Goal: Task Accomplishment & Management: Manage account settings

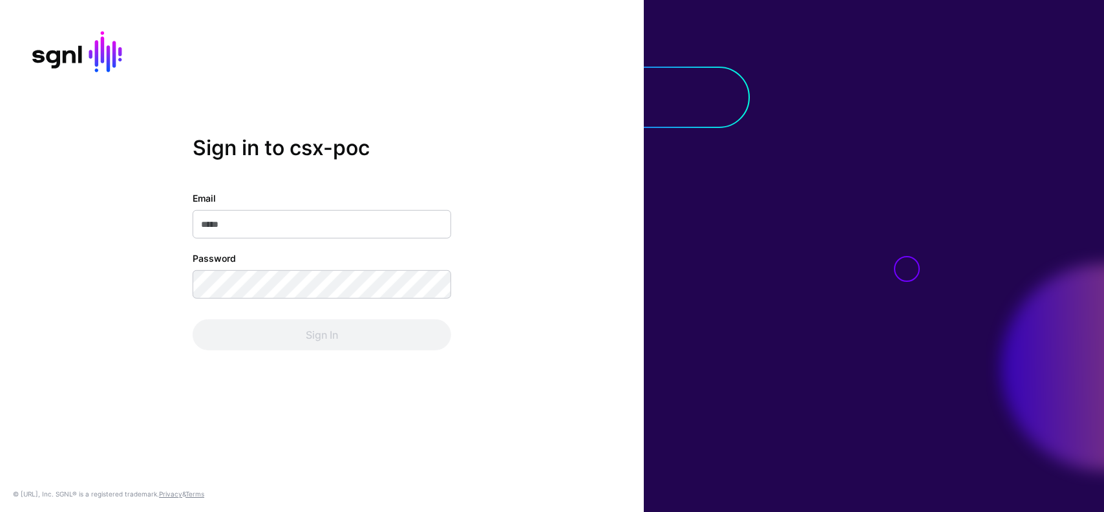
type input "**********"
click at [300, 310] on div "**********" at bounding box center [322, 270] width 258 height 159
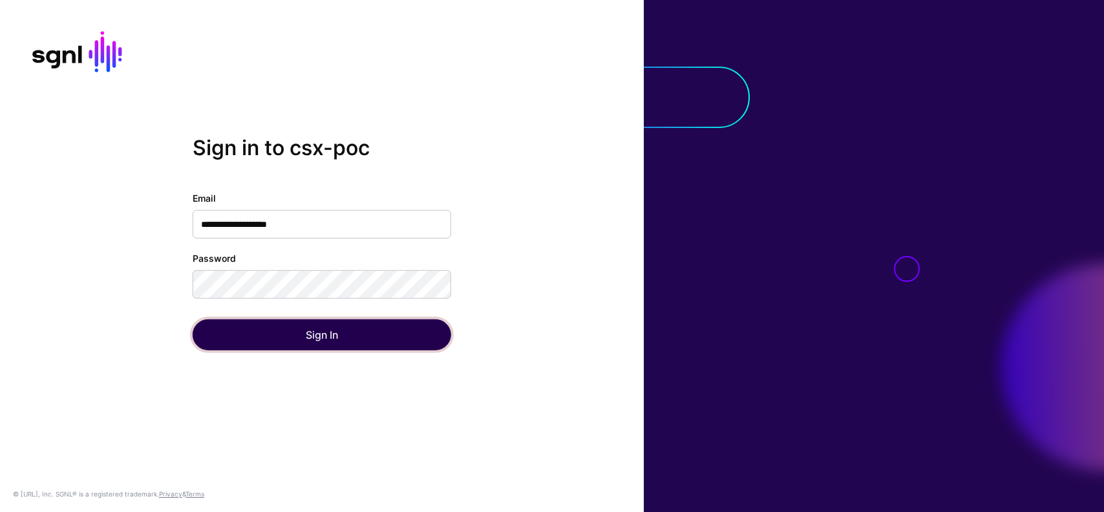
click at [308, 328] on button "Sign In" at bounding box center [322, 334] width 258 height 31
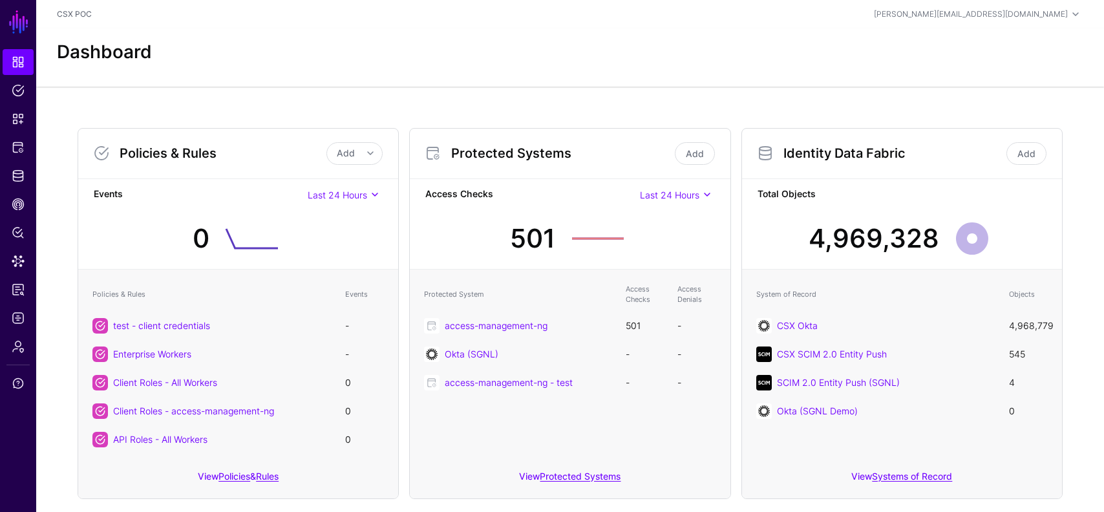
click at [701, 192] on span at bounding box center [707, 195] width 16 height 16
click at [671, 236] on div "Last 7 Days" at bounding box center [663, 239] width 83 height 13
click at [700, 190] on span at bounding box center [707, 195] width 16 height 16
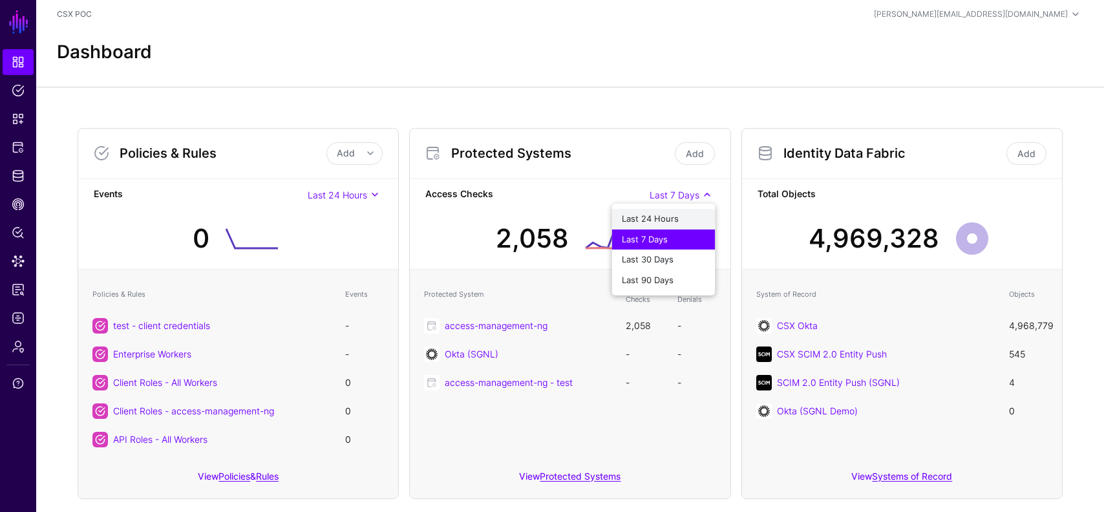
click at [682, 215] on div "Last 24 Hours" at bounding box center [663, 219] width 83 height 13
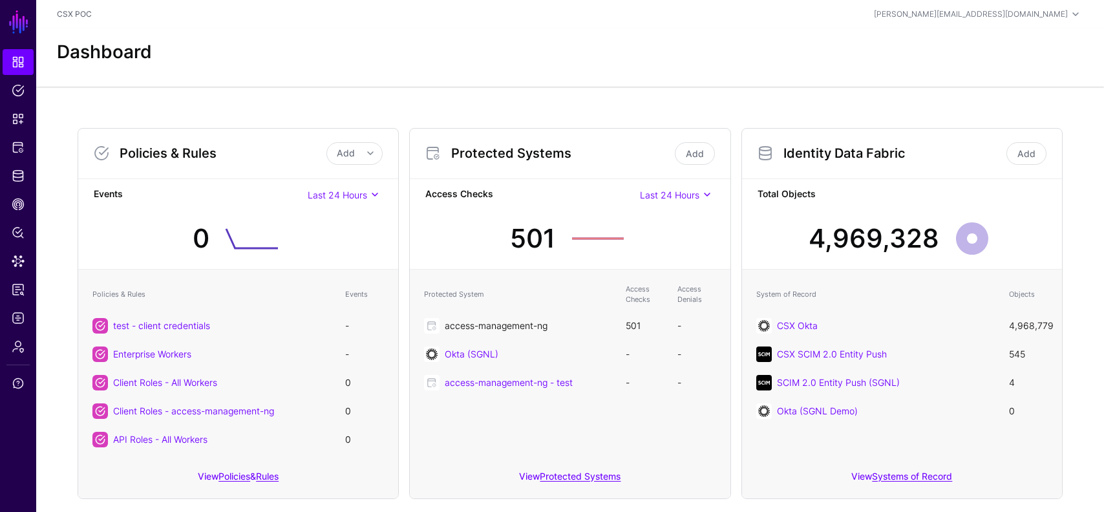
click at [509, 320] on link "access-management-ng" at bounding box center [496, 325] width 103 height 11
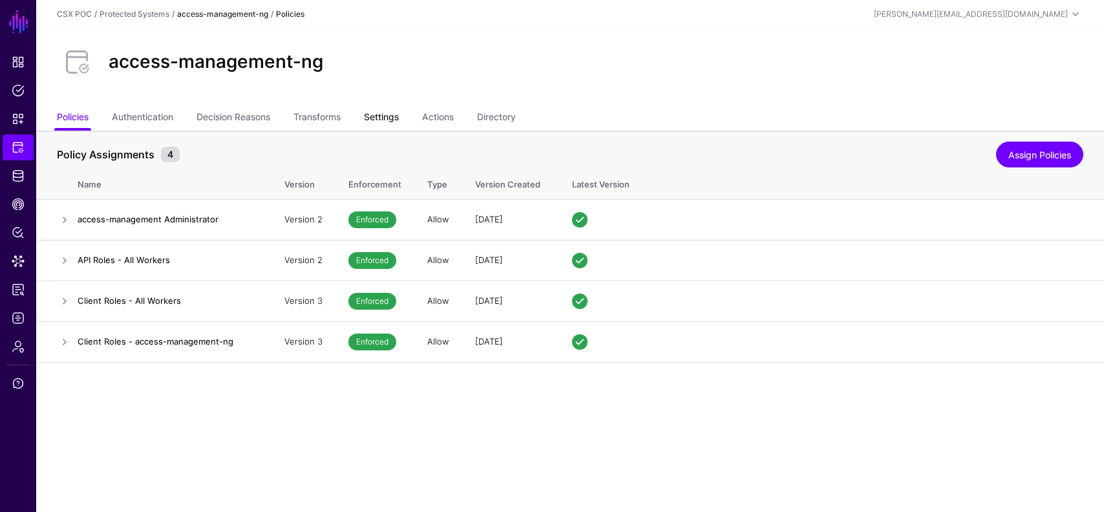
click at [383, 110] on link "Settings" at bounding box center [381, 118] width 35 height 25
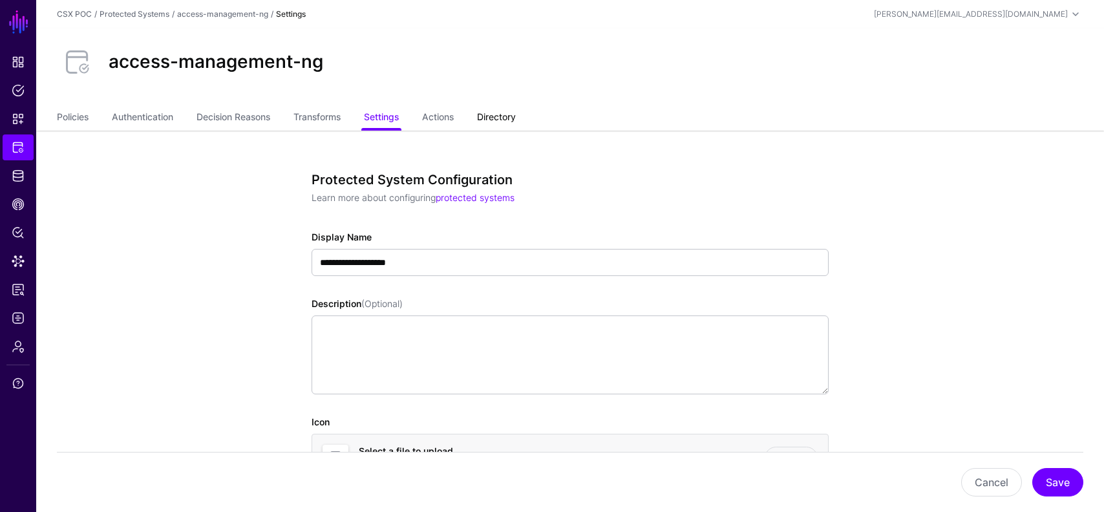
click at [490, 109] on link "Directory" at bounding box center [496, 118] width 39 height 25
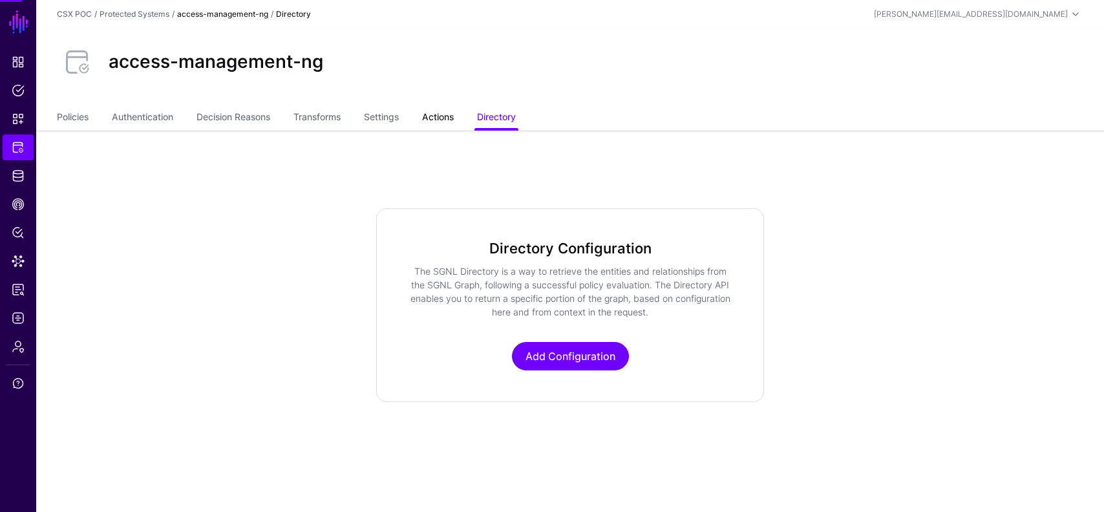
click at [444, 108] on link "Actions" at bounding box center [438, 118] width 32 height 25
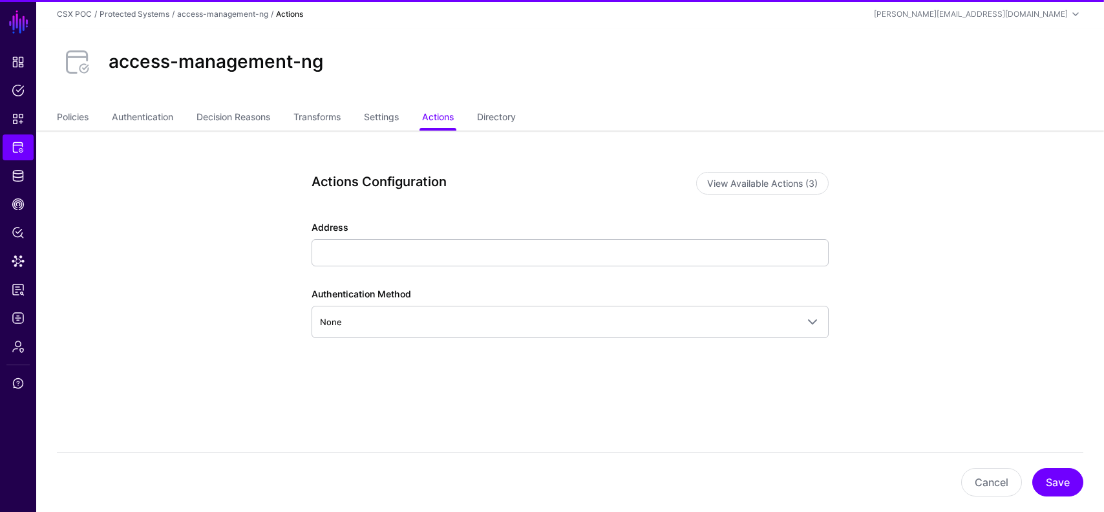
click at [408, 111] on ul "Policies Authentication Decision Reasons Transforms Settings Actions Directory" at bounding box center [570, 118] width 1026 height 25
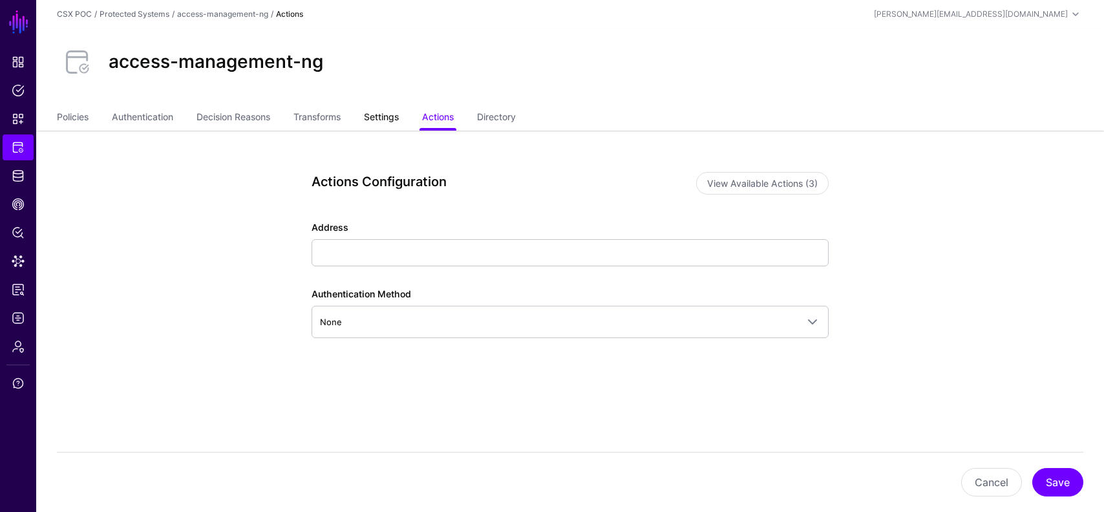
click at [394, 117] on link "Settings" at bounding box center [381, 118] width 35 height 25
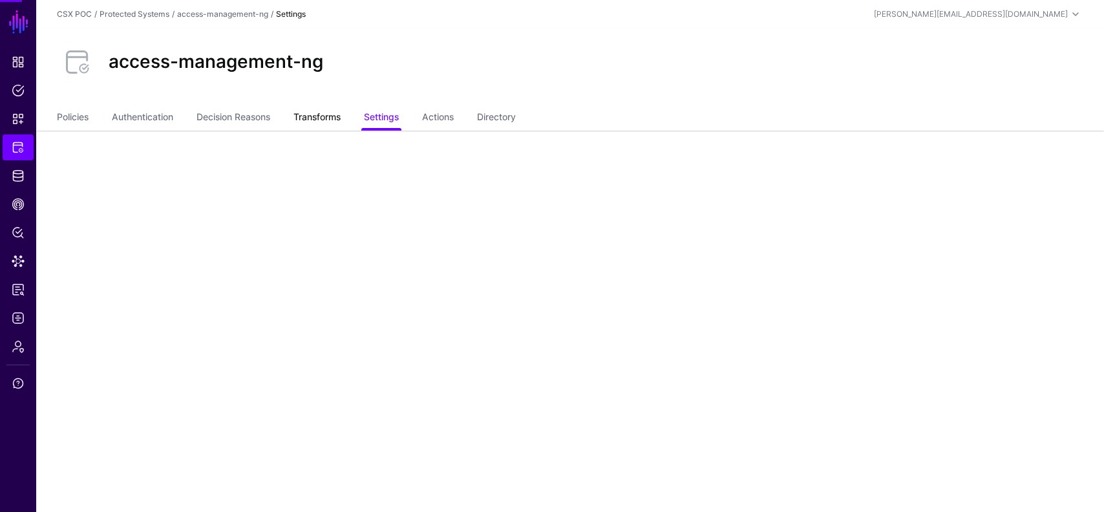
click at [334, 114] on link "Transforms" at bounding box center [316, 118] width 47 height 25
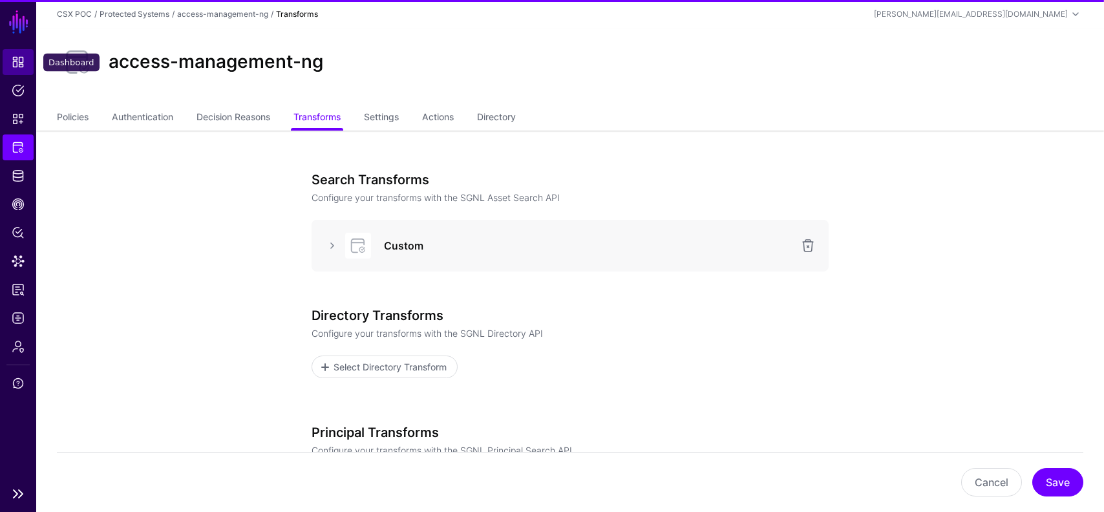
click at [20, 58] on span "Dashboard" at bounding box center [18, 62] width 13 height 13
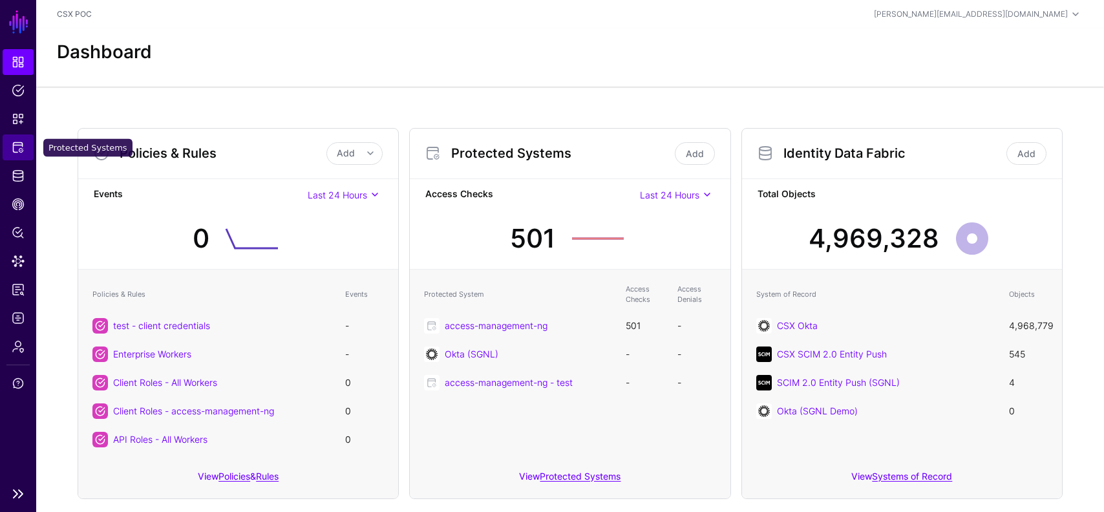
click at [19, 154] on link "Protected Systems" at bounding box center [18, 147] width 31 height 26
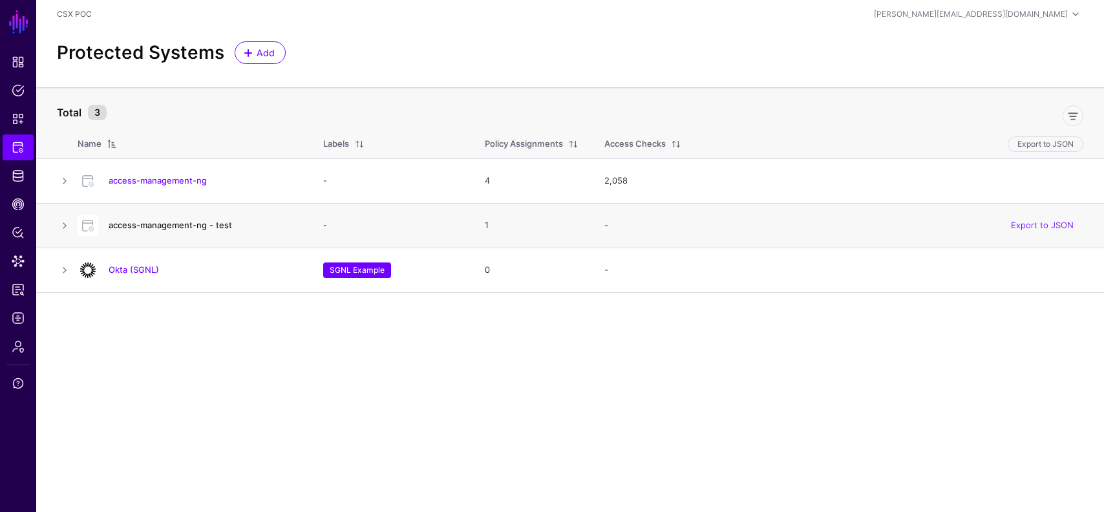
click at [214, 226] on link "access-management-ng - test" at bounding box center [170, 225] width 123 height 10
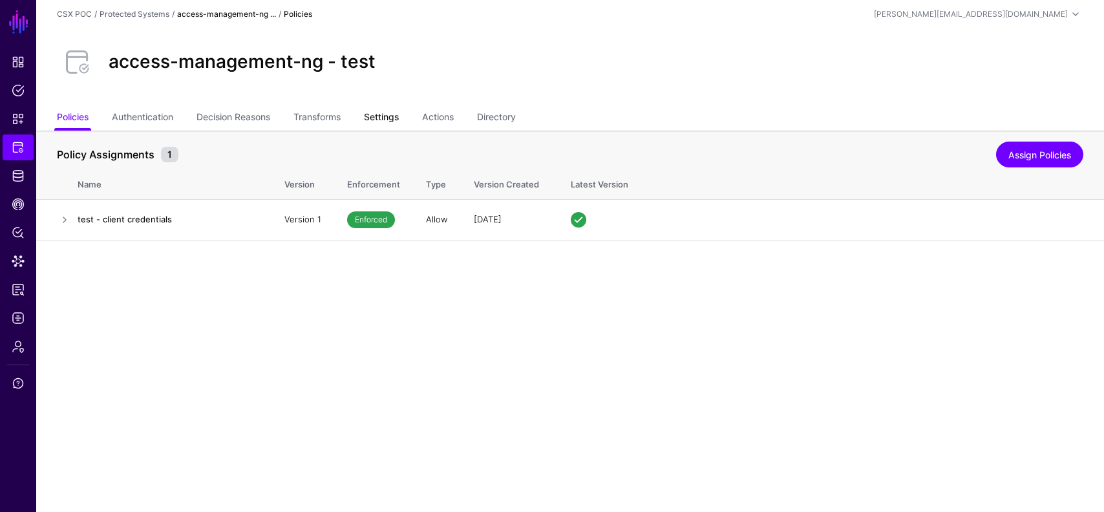
click at [396, 116] on link "Settings" at bounding box center [381, 118] width 35 height 25
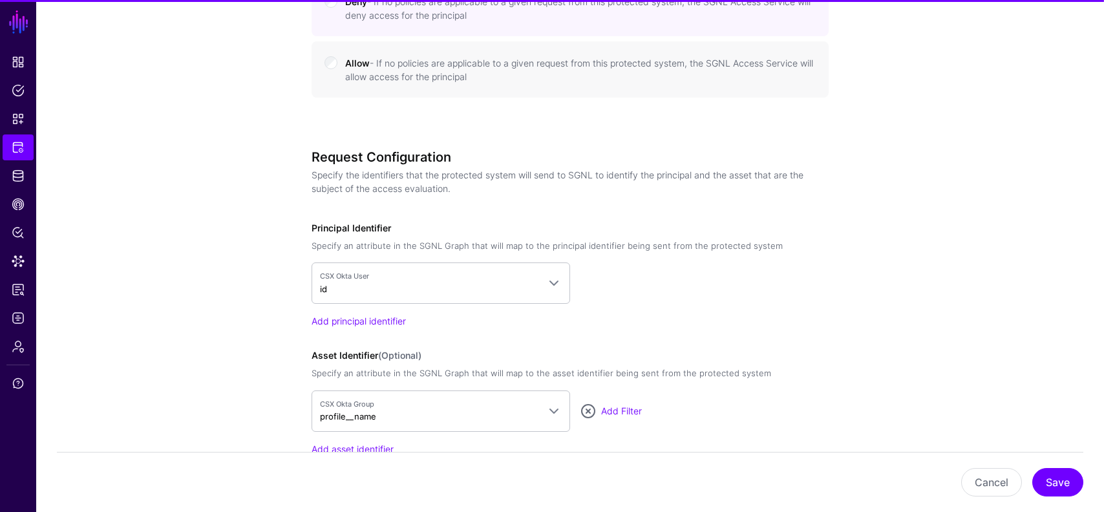
scroll to position [1255, 0]
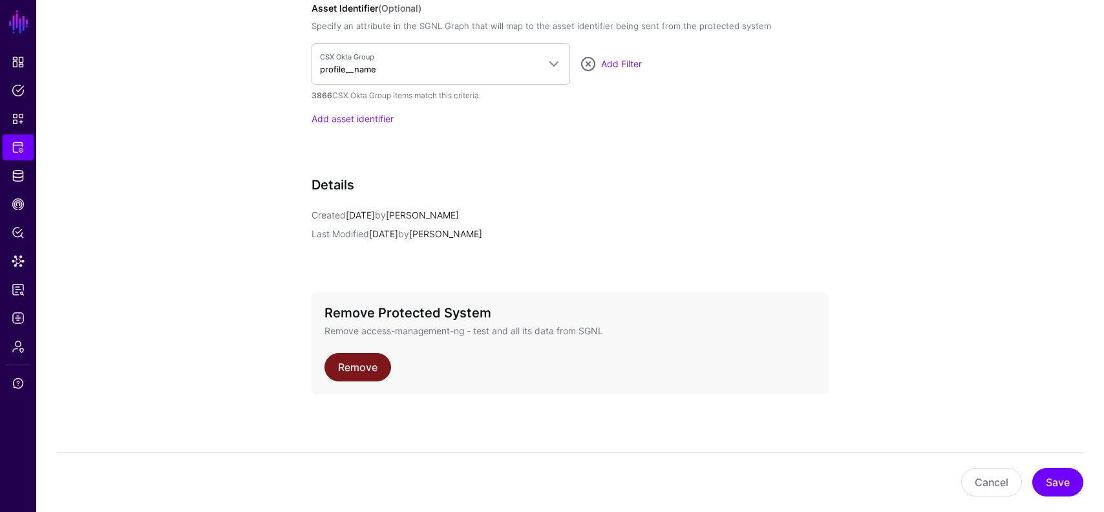
click at [375, 364] on link "Remove" at bounding box center [357, 367] width 67 height 28
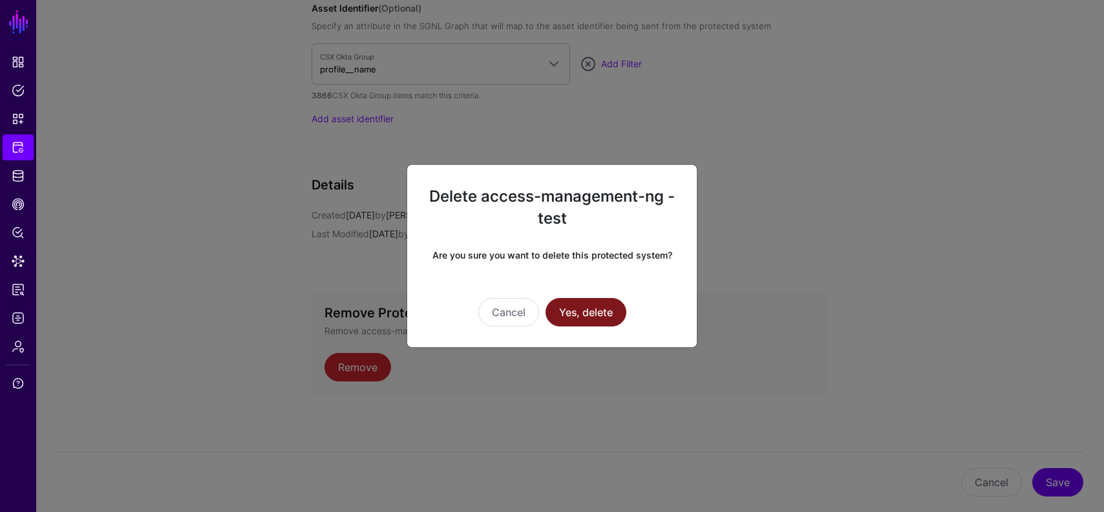
click at [584, 311] on button "Yes, delete" at bounding box center [585, 312] width 81 height 28
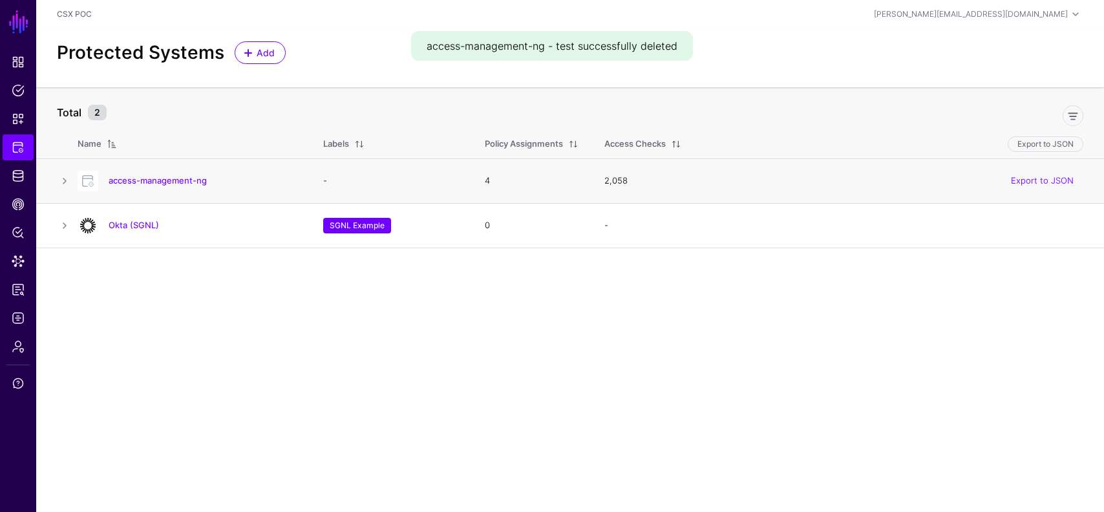
click at [177, 173] on div "access-management-ng" at bounding box center [187, 181] width 230 height 21
click at [180, 180] on link "access-management-ng" at bounding box center [158, 180] width 98 height 10
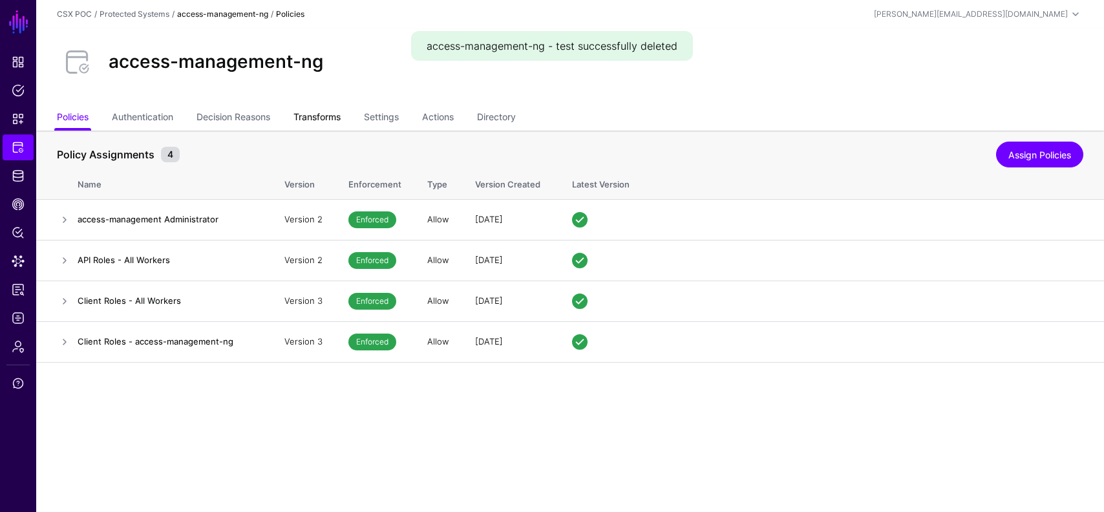
click at [330, 107] on link "Transforms" at bounding box center [316, 118] width 47 height 25
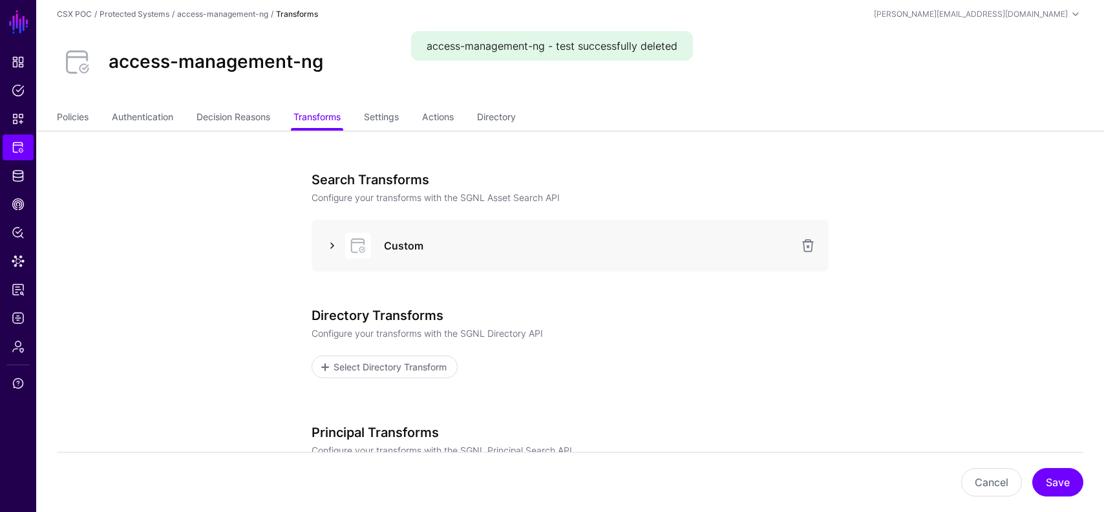
click at [325, 245] on link at bounding box center [332, 246] width 16 height 16
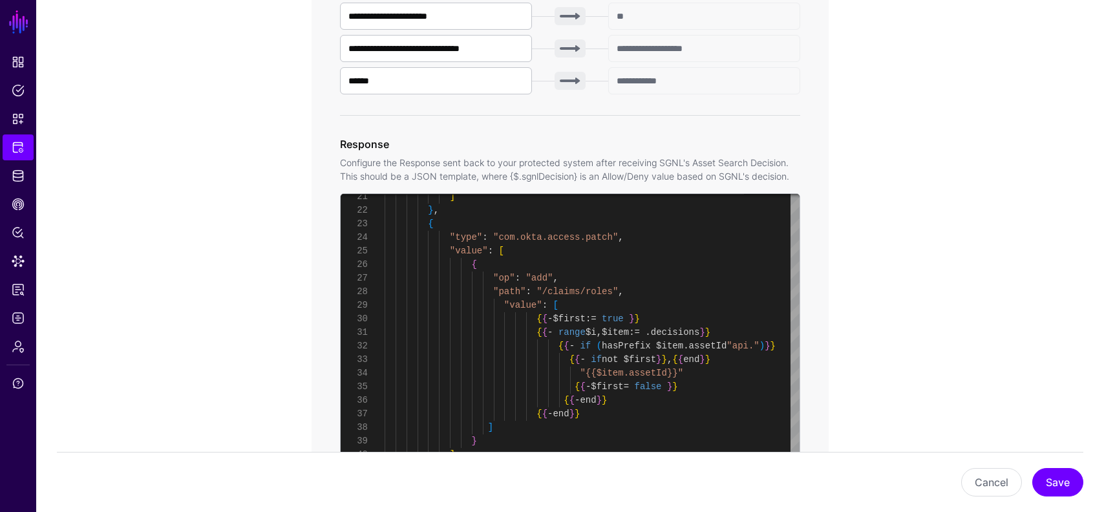
scroll to position [544, 0]
type textarea "**********"
click at [697, 304] on div "] } , { "type" : "com.okta.access.patch" , "value" : [ { "op" : "add" , "path" …" at bounding box center [591, 211] width 415 height 611
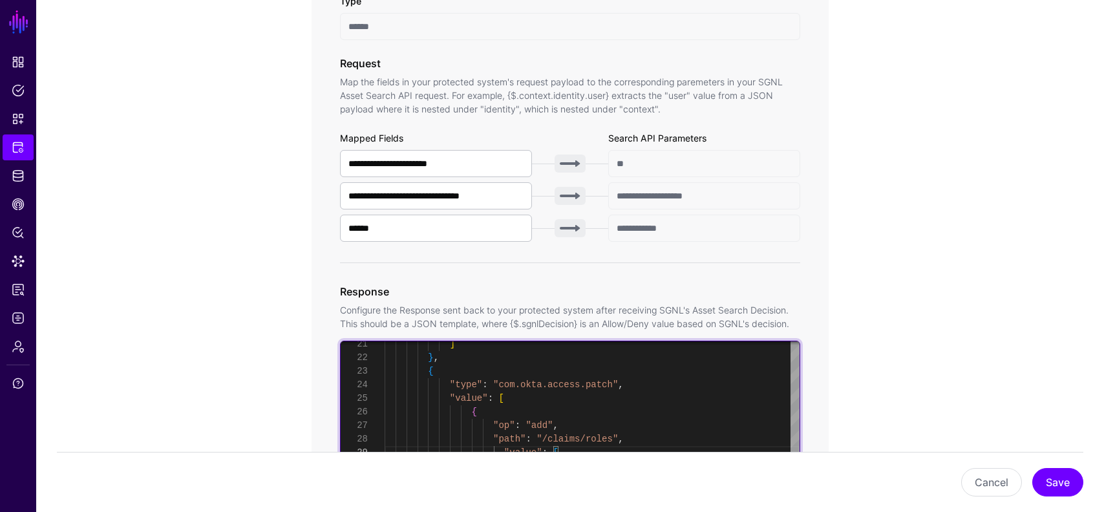
scroll to position [391, 0]
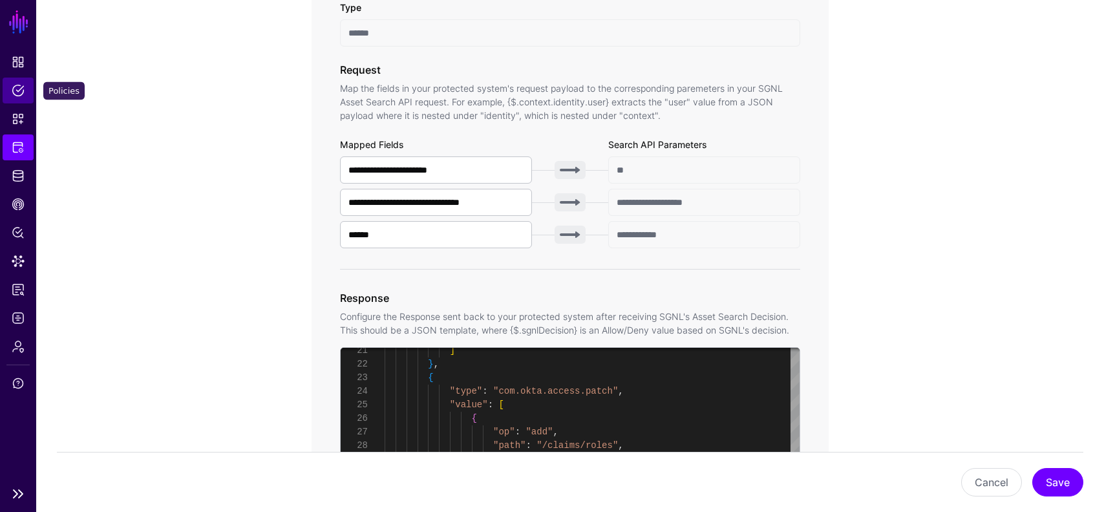
click at [14, 87] on span "Policies" at bounding box center [18, 90] width 13 height 13
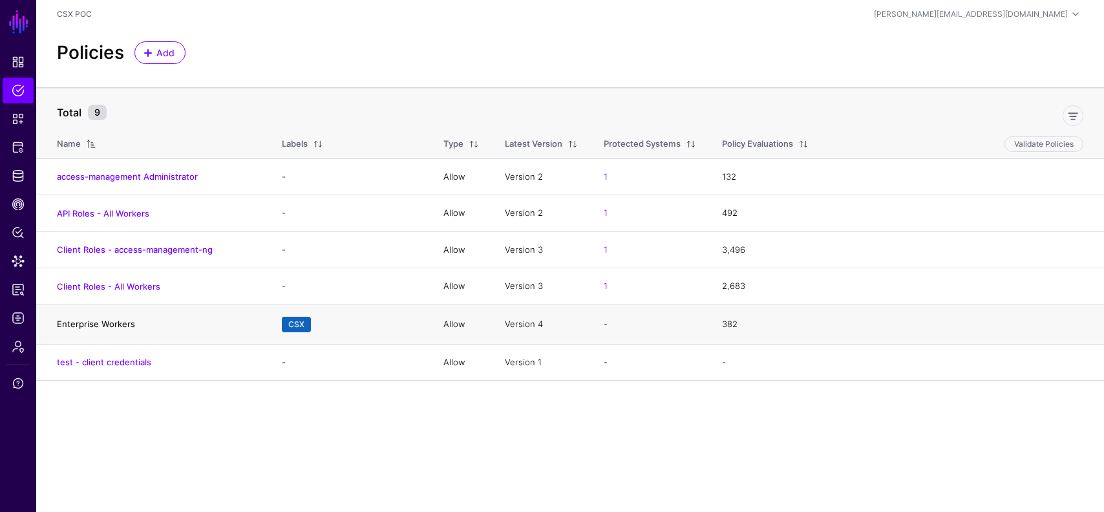
click at [97, 325] on link "Enterprise Workers" at bounding box center [96, 324] width 78 height 10
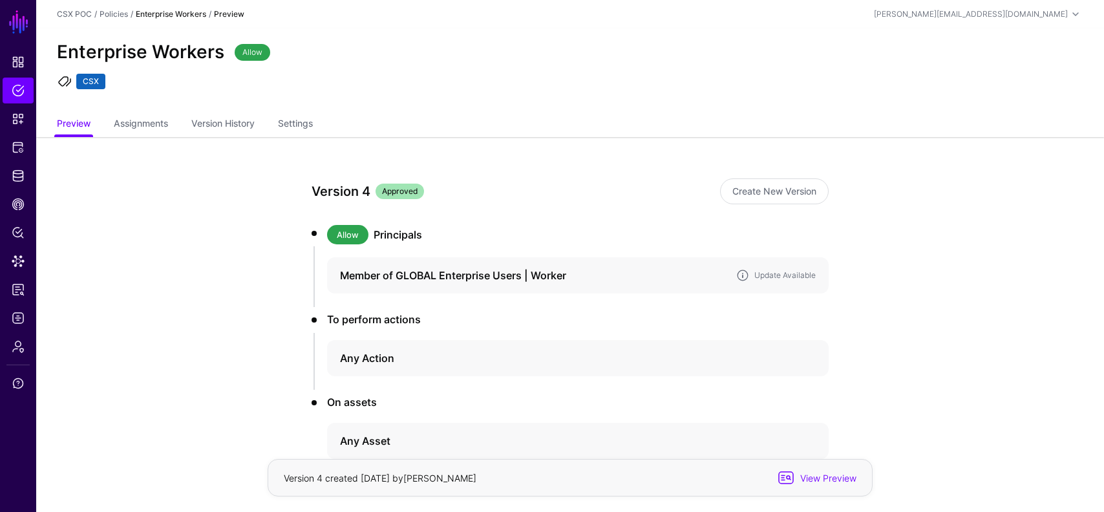
click at [411, 271] on h4 "Member of GLOBAL Enterprise Users | Worker" at bounding box center [533, 276] width 386 height 16
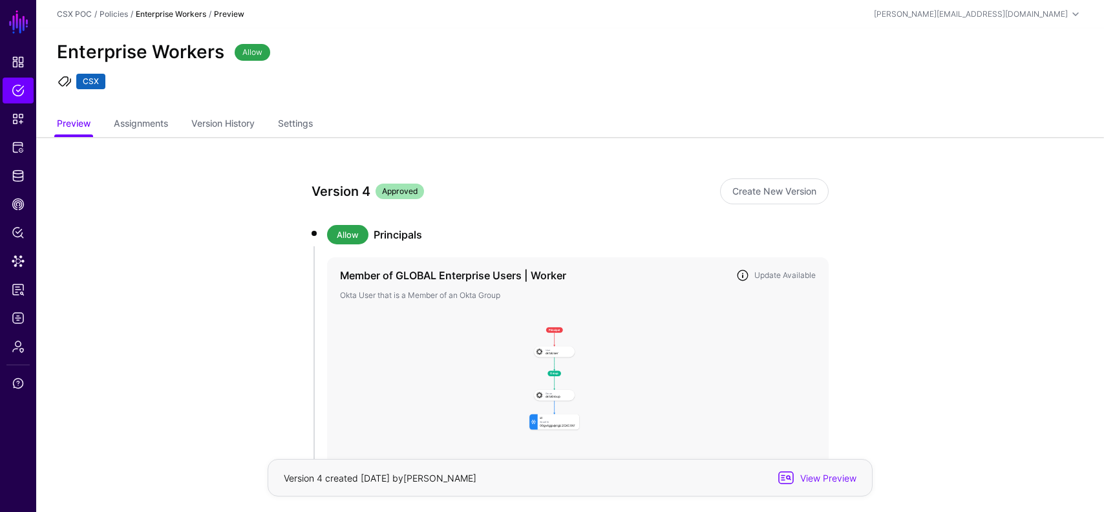
click at [512, 268] on h4 "Member of GLOBAL Enterprise Users | Worker" at bounding box center [533, 276] width 386 height 16
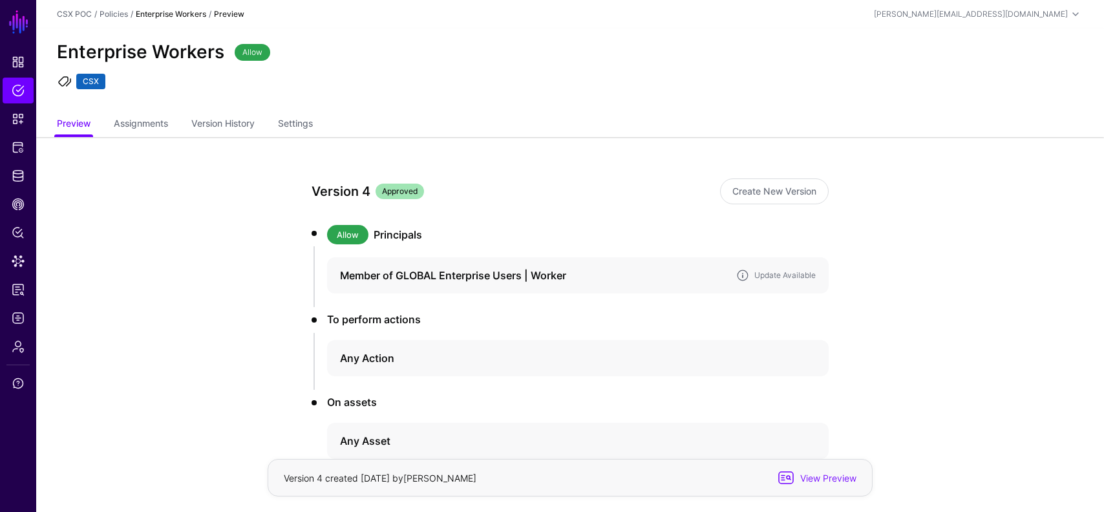
click at [525, 270] on h4 "Member of GLOBAL Enterprise Users | Worker" at bounding box center [533, 276] width 386 height 16
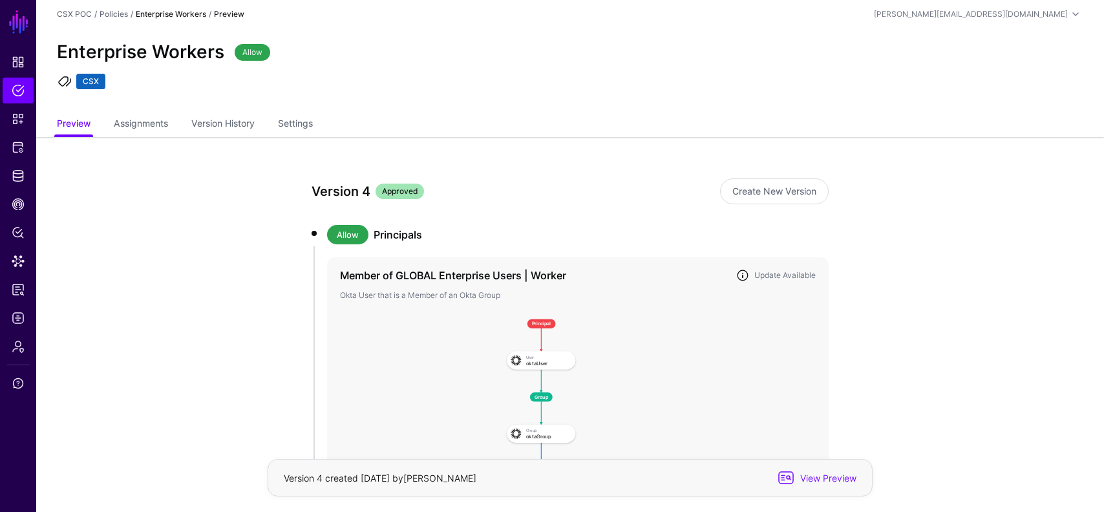
click at [759, 268] on div "Member of GLOBAL Enterprise Users | Worker Update Available" at bounding box center [577, 276] width 481 height 16
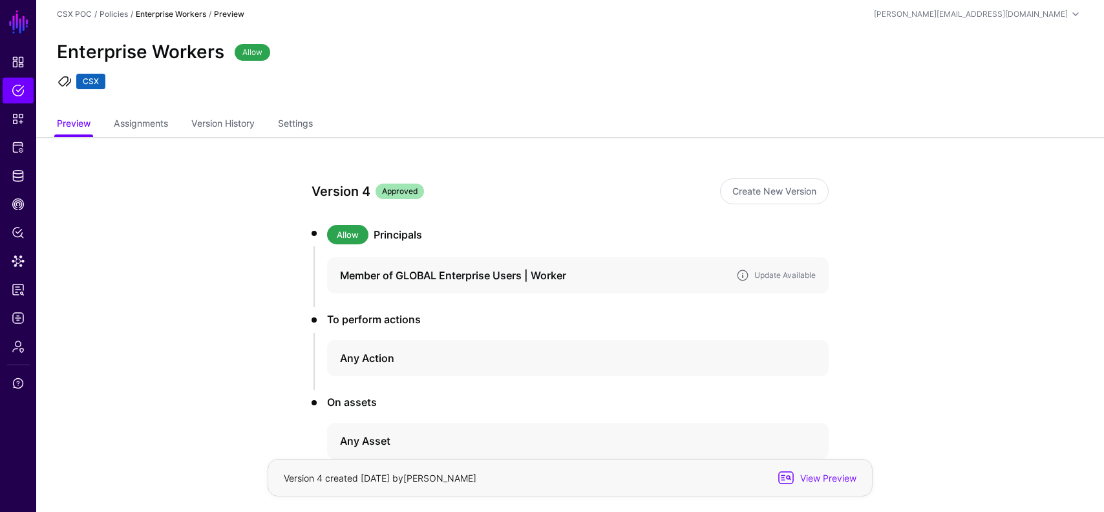
click at [759, 268] on div "Member of GLOBAL Enterprise Users | Worker Update Available" at bounding box center [577, 276] width 481 height 16
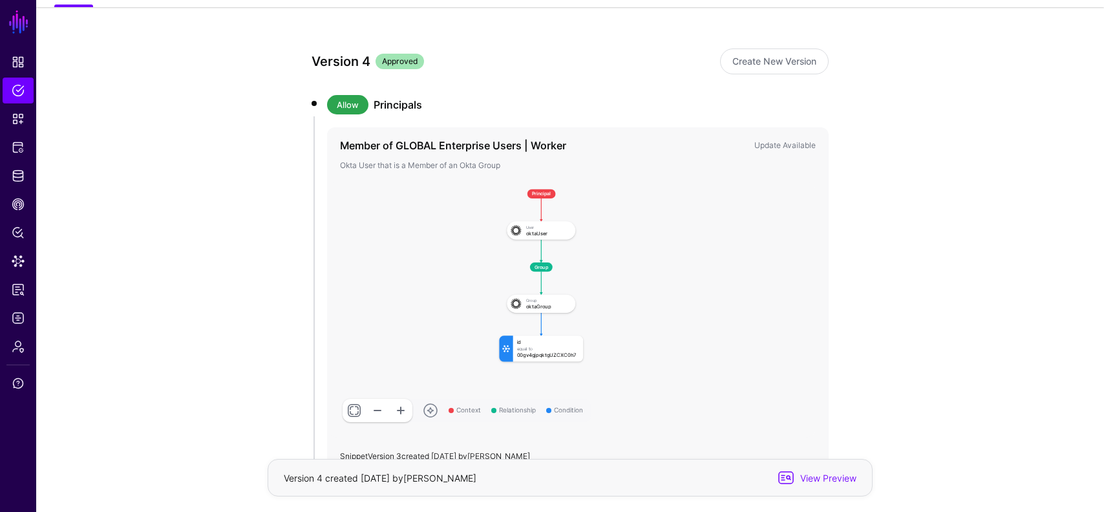
scroll to position [185, 0]
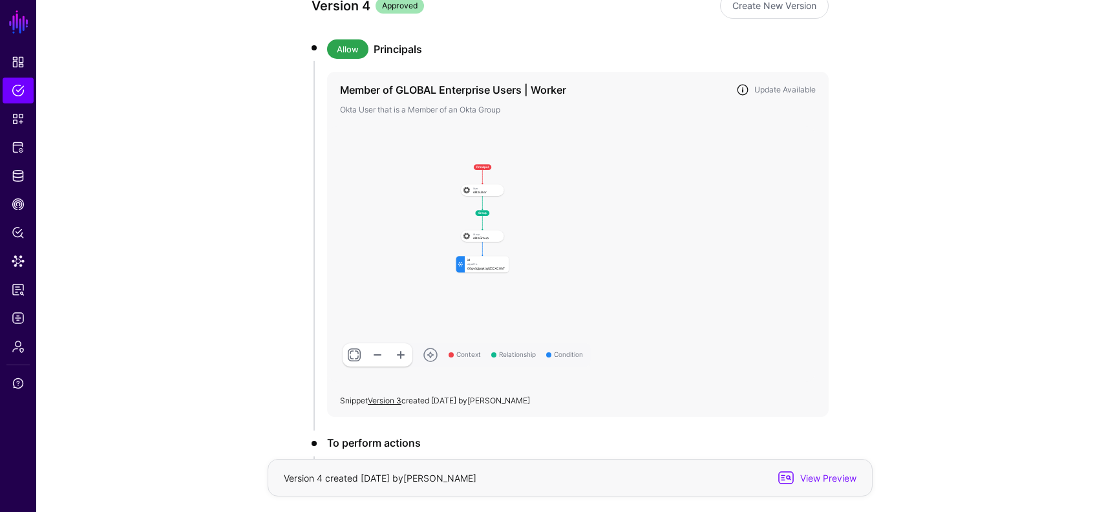
click at [759, 82] on div "Member of GLOBAL Enterprise Users | Worker Update Available" at bounding box center [577, 90] width 481 height 16
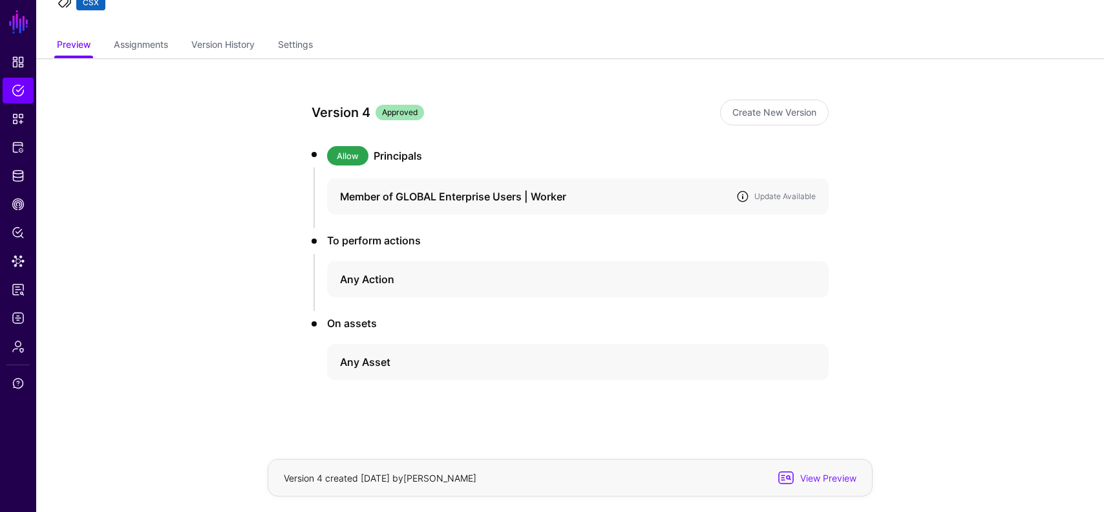
click at [744, 191] on link at bounding box center [742, 196] width 13 height 13
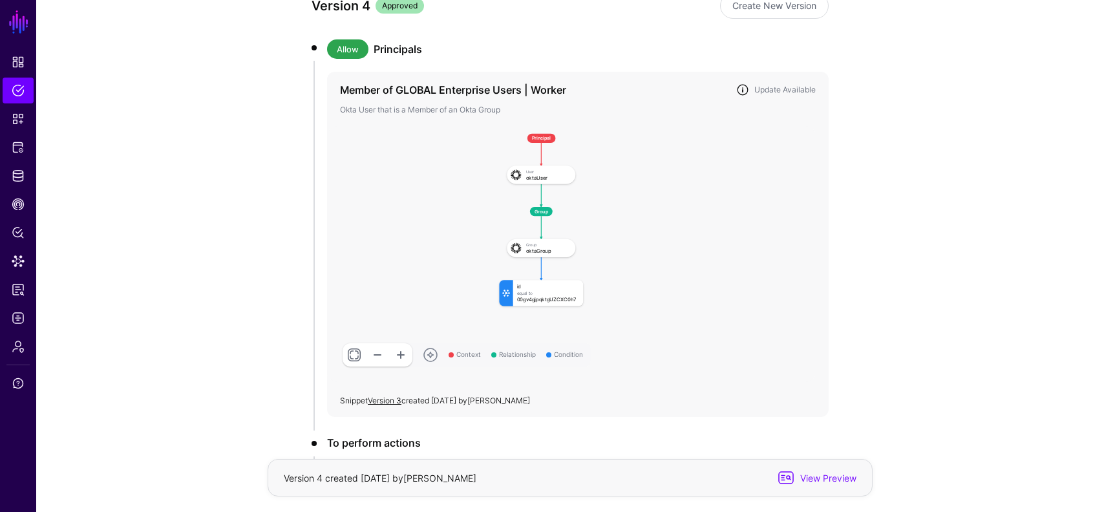
click at [444, 90] on h4 "Member of GLOBAL Enterprise Users | Worker" at bounding box center [533, 90] width 386 height 16
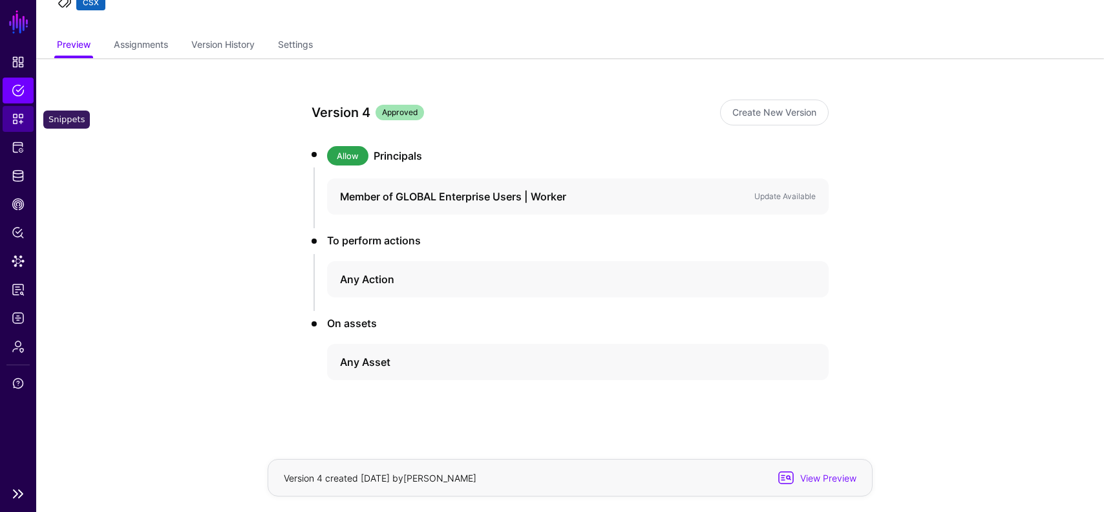
click at [16, 124] on span "Snippets" at bounding box center [18, 118] width 13 height 13
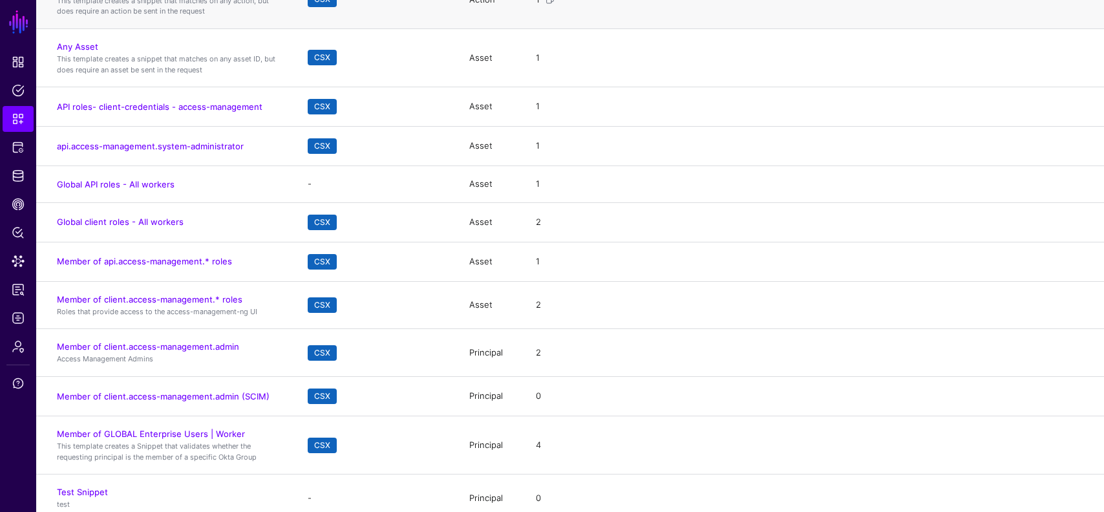
scroll to position [240, 0]
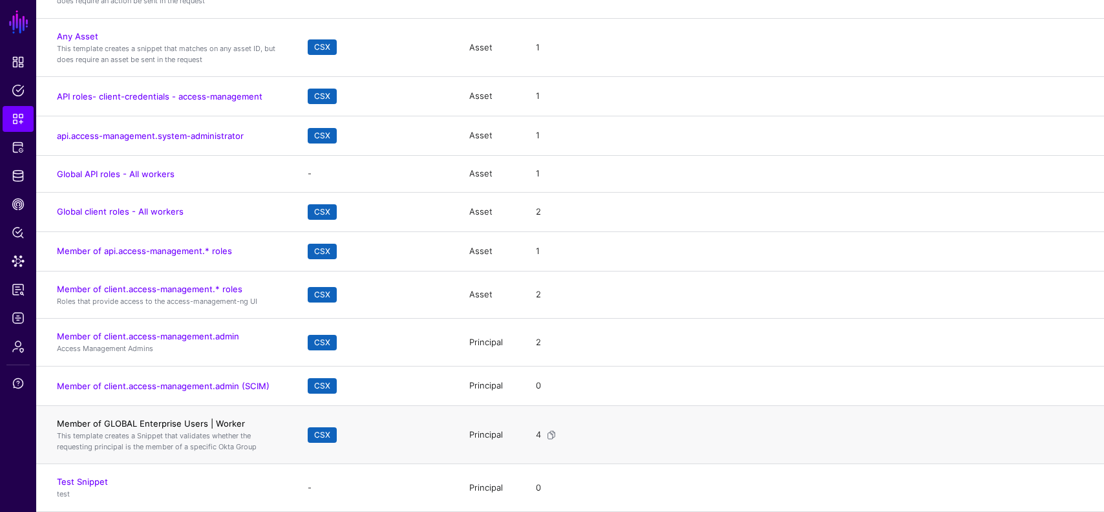
click at [202, 426] on link "Member of GLOBAL Enterprise Users | Worker" at bounding box center [151, 423] width 188 height 10
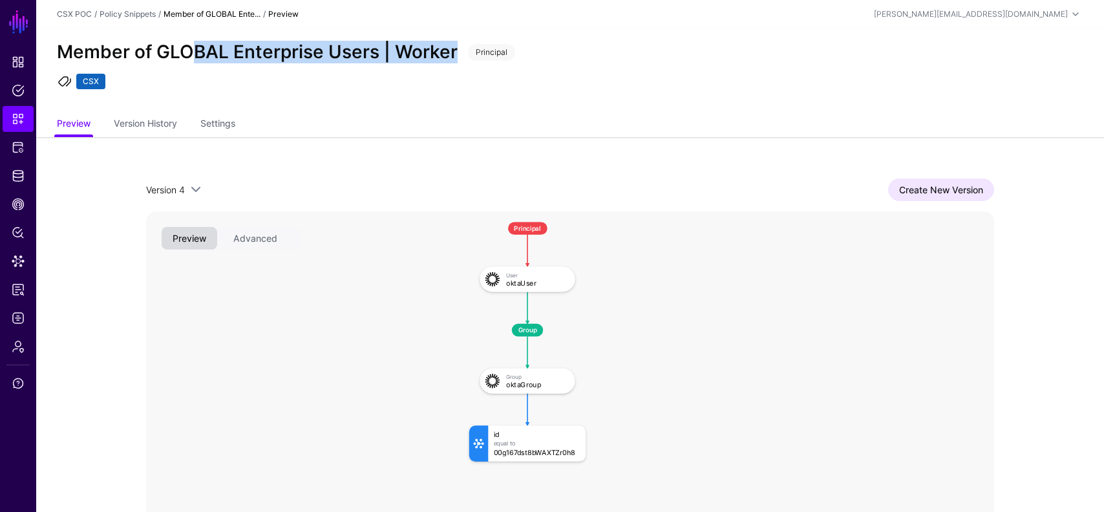
drag, startPoint x: 455, startPoint y: 54, endPoint x: 147, endPoint y: 57, distance: 307.6
click at [163, 56] on h2 "Member of GLOBAL Enterprise Users | Worker" at bounding box center [257, 52] width 401 height 22
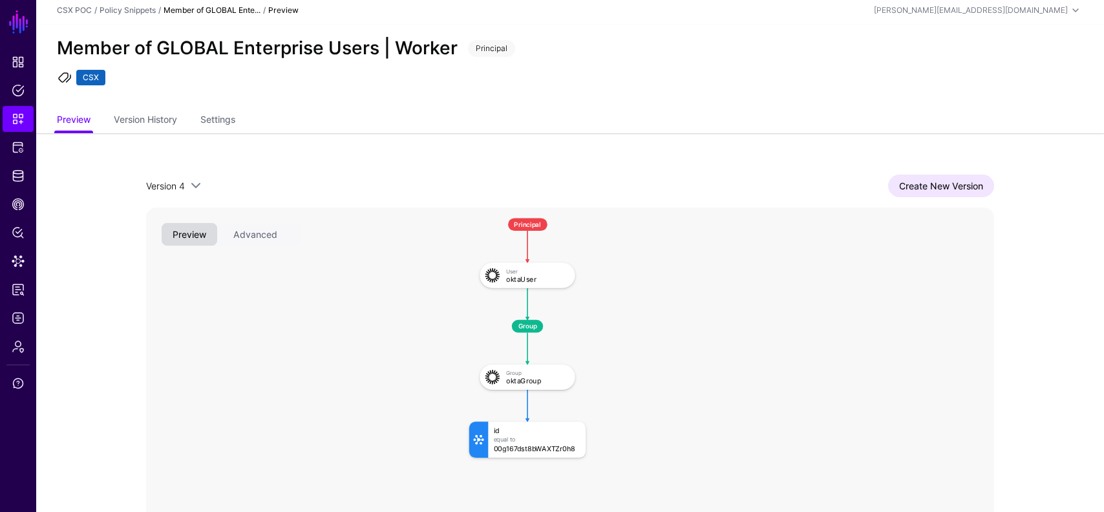
click at [147, 57] on div "Member of GLOBAL Enterprise Users | Worker Principal CSX" at bounding box center [569, 67] width 1067 height 84
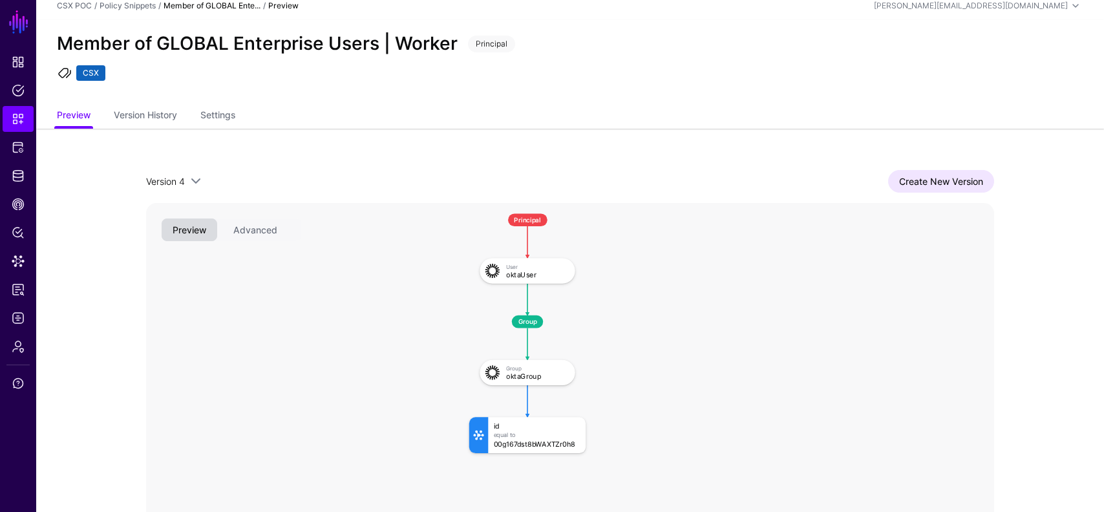
click at [187, 40] on h2 "Member of GLOBAL Enterprise Users | Worker" at bounding box center [257, 44] width 401 height 22
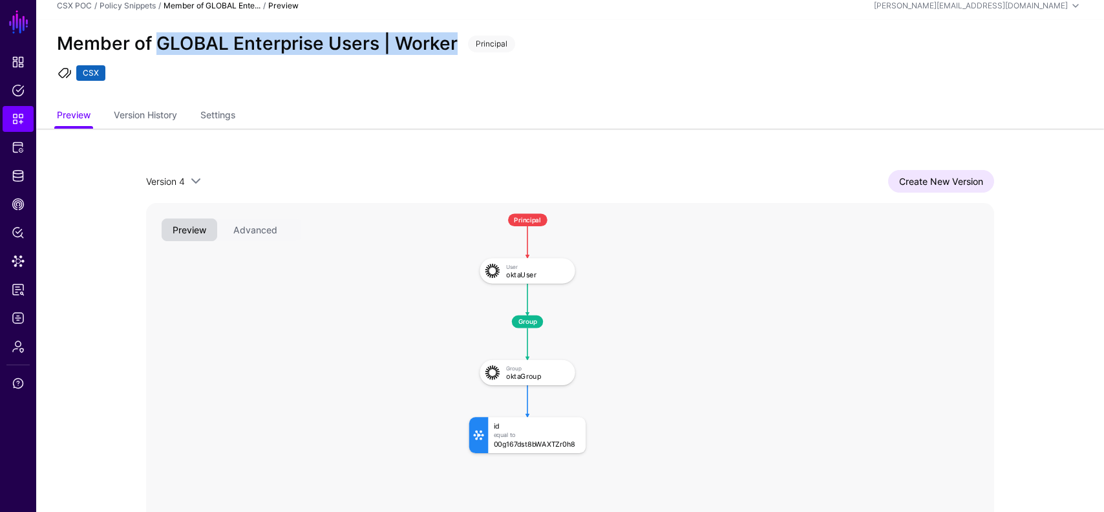
drag, startPoint x: 156, startPoint y: 41, endPoint x: 456, endPoint y: 38, distance: 299.2
click at [456, 38] on h2 "Member of GLOBAL Enterprise Users | Worker" at bounding box center [257, 44] width 401 height 22
copy h2 "GLOBAL Enterprise Users | Worker"
click div "Equal To"
click at [957, 177] on link "Create New Version" at bounding box center [941, 181] width 106 height 23
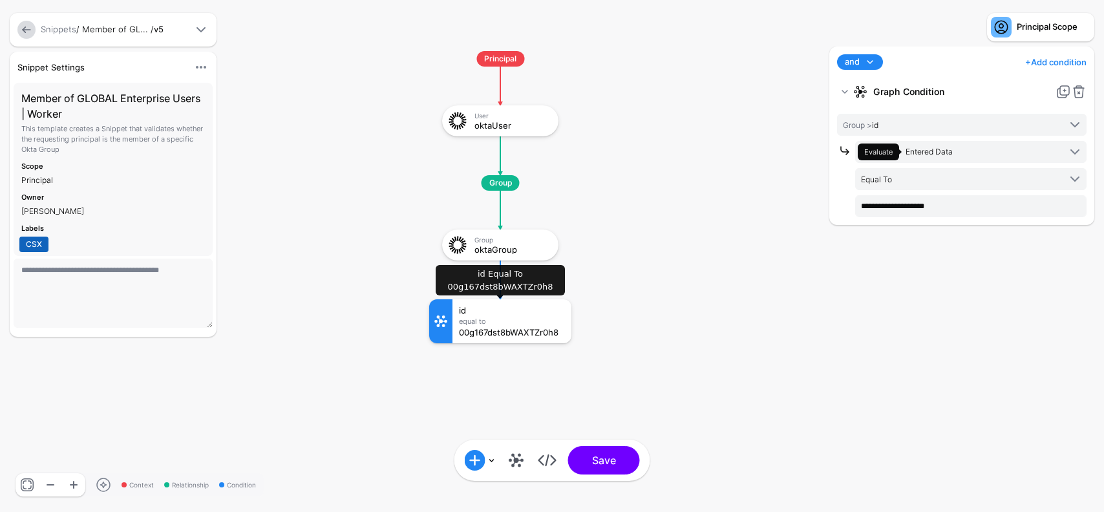
click at [513, 323] on div "Equal To" at bounding box center [512, 321] width 106 height 8
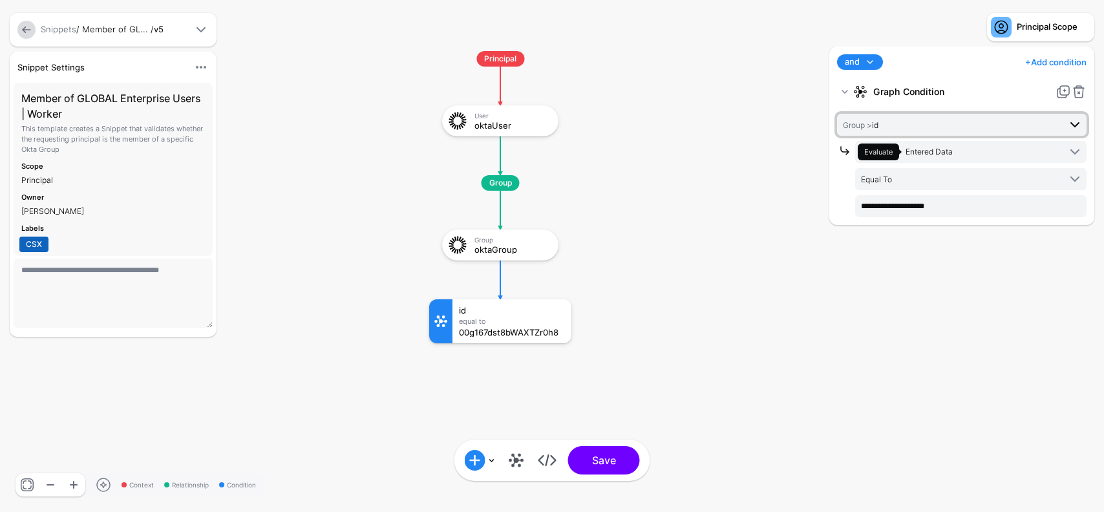
click at [930, 127] on span "Group > id" at bounding box center [951, 125] width 216 height 14
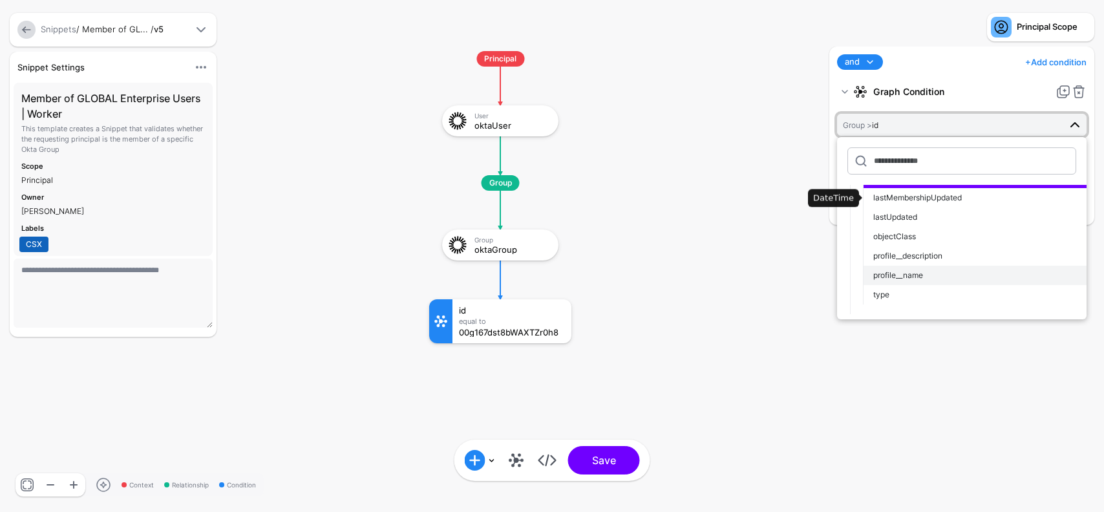
scroll to position [88, 0]
click at [912, 268] on button "profile__name" at bounding box center [975, 274] width 224 height 19
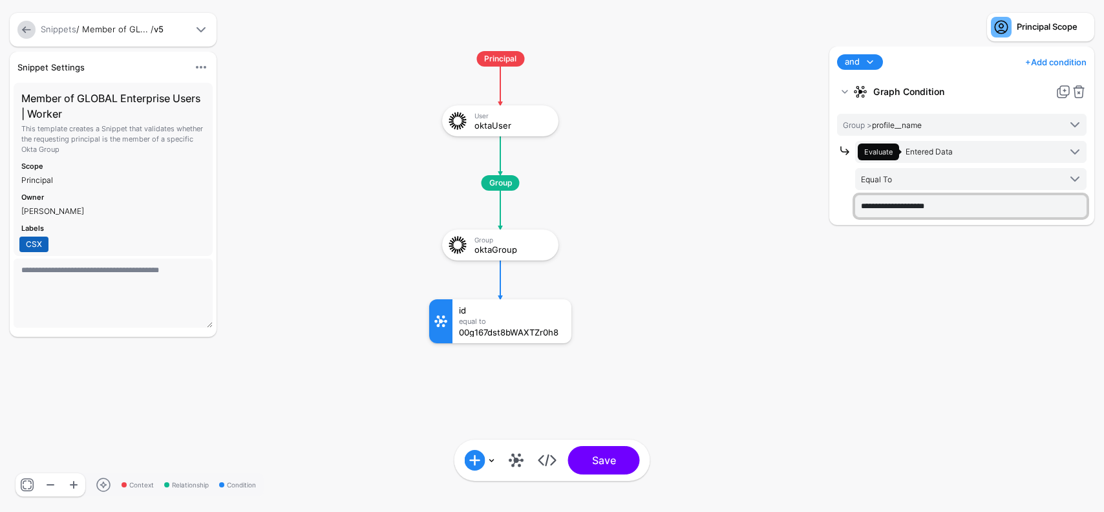
click at [920, 204] on input "**********" at bounding box center [970, 206] width 231 height 22
paste input "**********"
type input "**********"
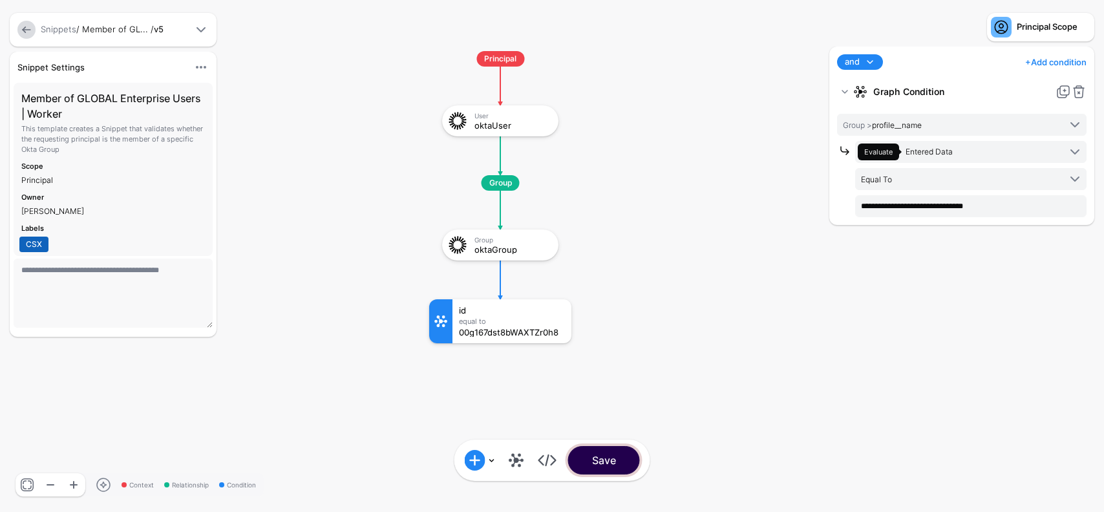
click at [610, 456] on button "Save" at bounding box center [604, 460] width 72 height 28
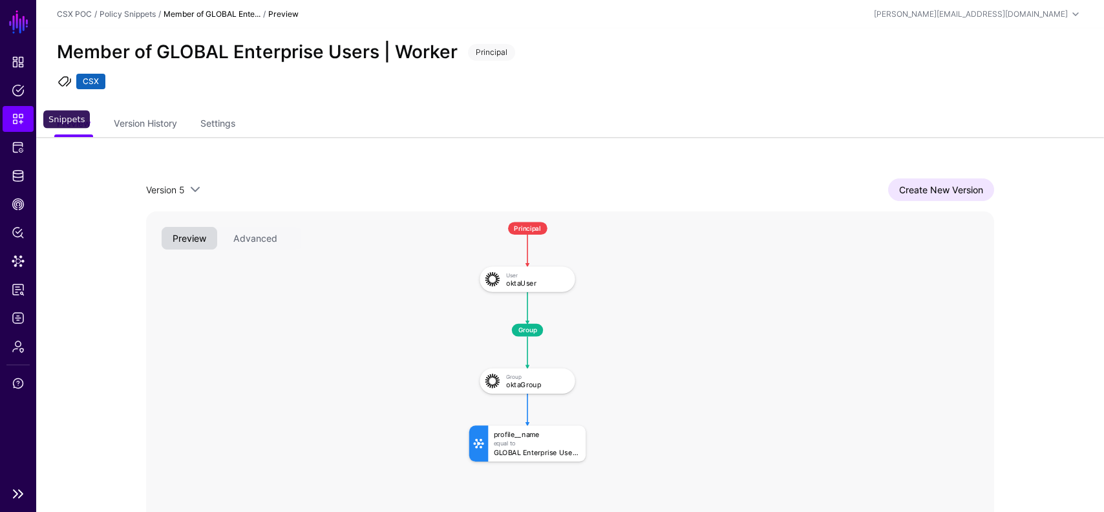
click at [21, 116] on span "Snippets" at bounding box center [18, 118] width 13 height 13
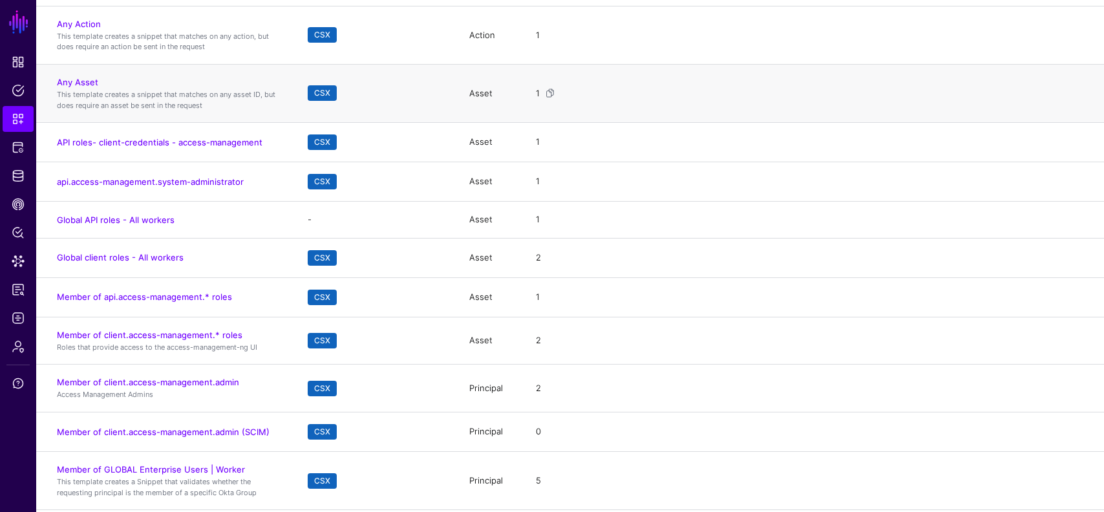
scroll to position [240, 0]
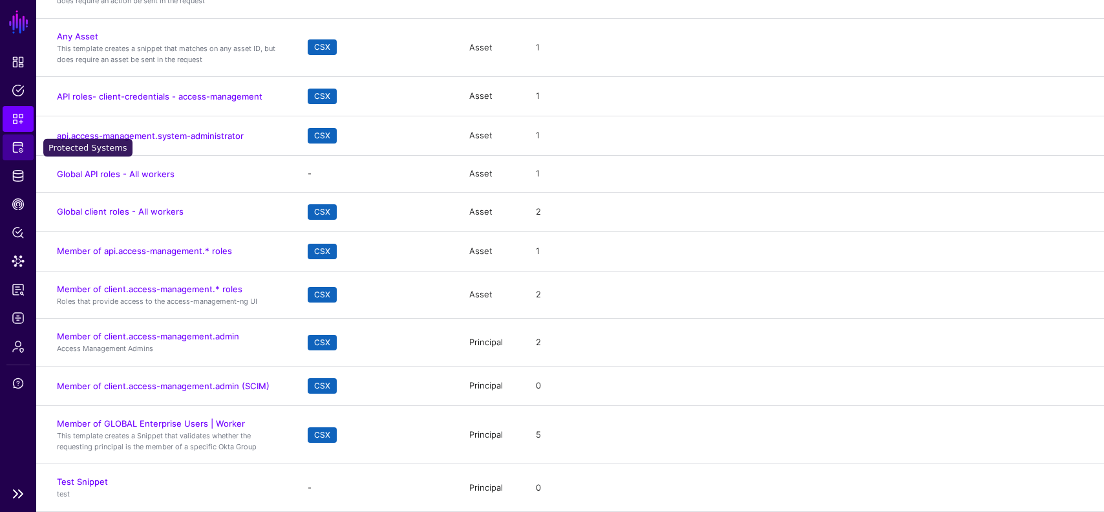
click at [20, 154] on link "Protected Systems" at bounding box center [18, 147] width 31 height 26
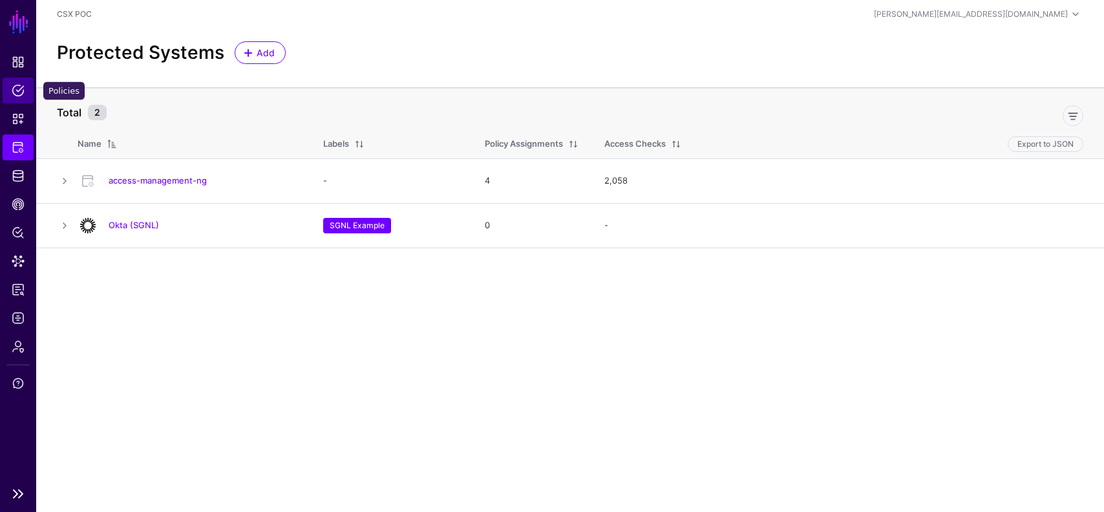
click at [22, 91] on span "Policies" at bounding box center [18, 90] width 13 height 13
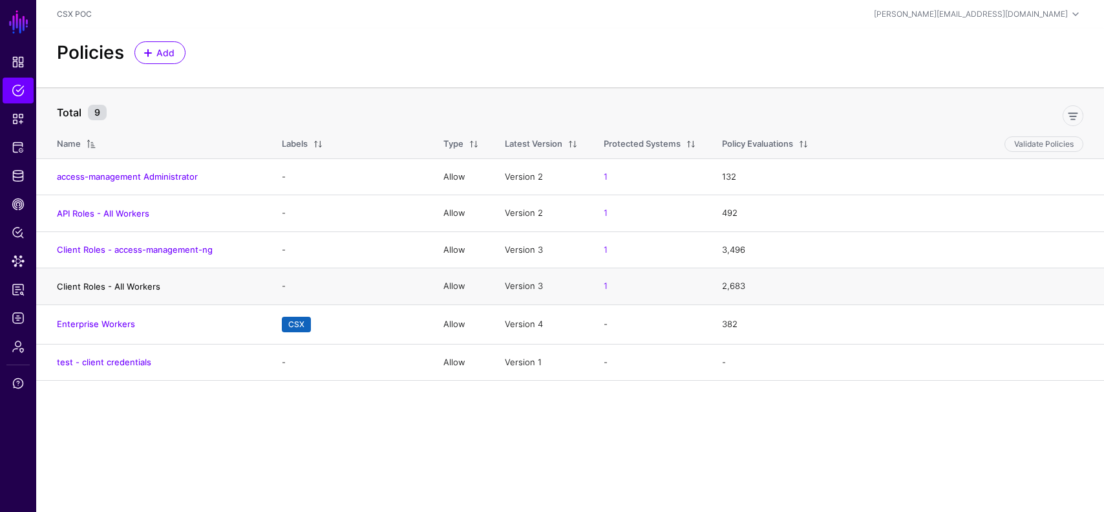
click at [135, 285] on link "Client Roles - All Workers" at bounding box center [108, 286] width 103 height 10
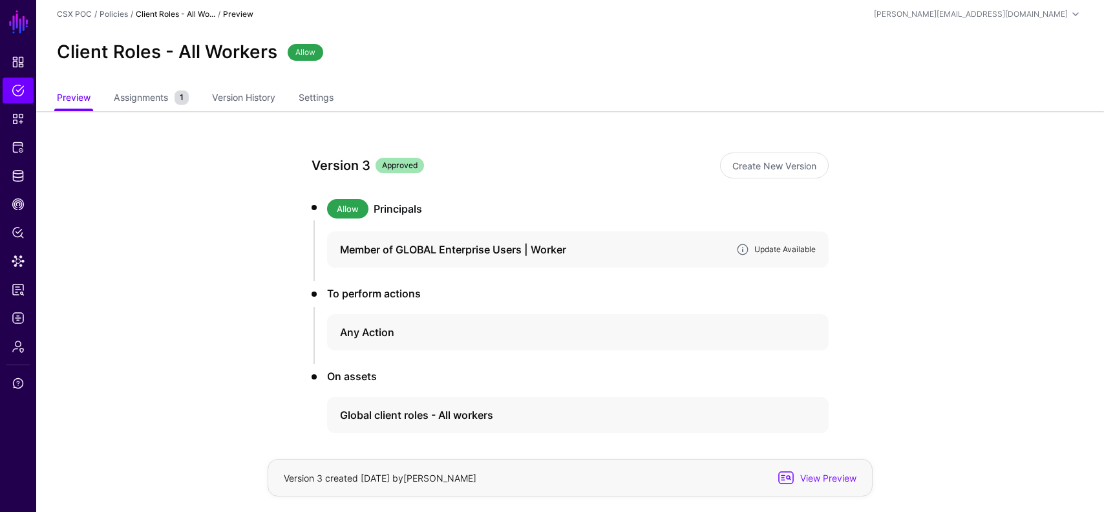
click at [781, 249] on link "Update Available" at bounding box center [784, 249] width 61 height 10
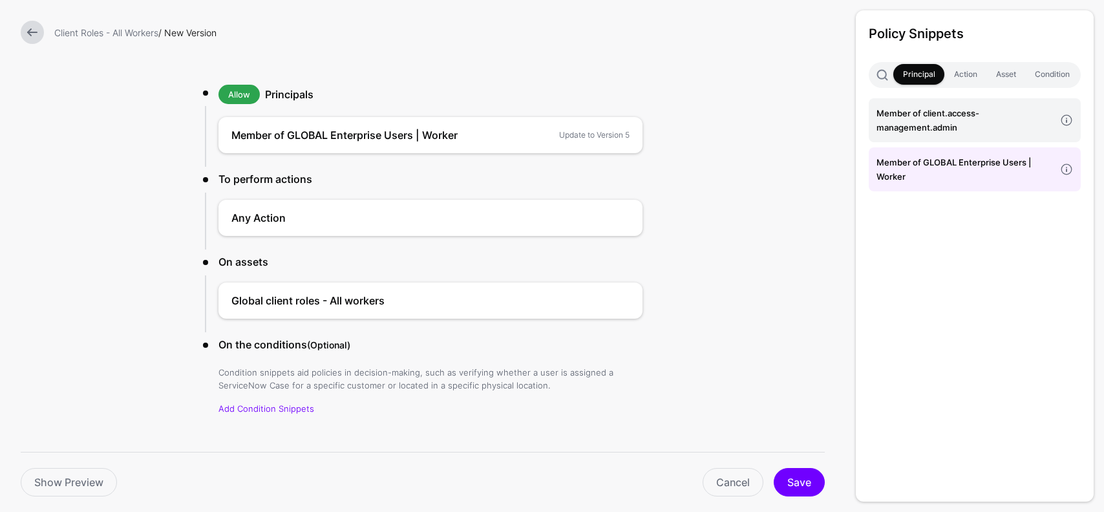
scroll to position [78, 0]
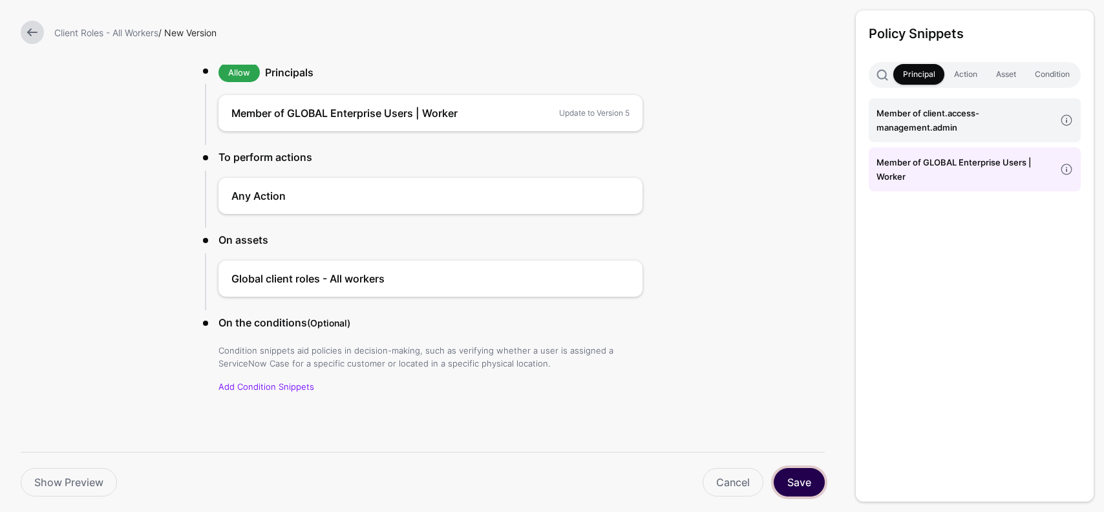
click at [799, 487] on button "Save" at bounding box center [798, 482] width 51 height 28
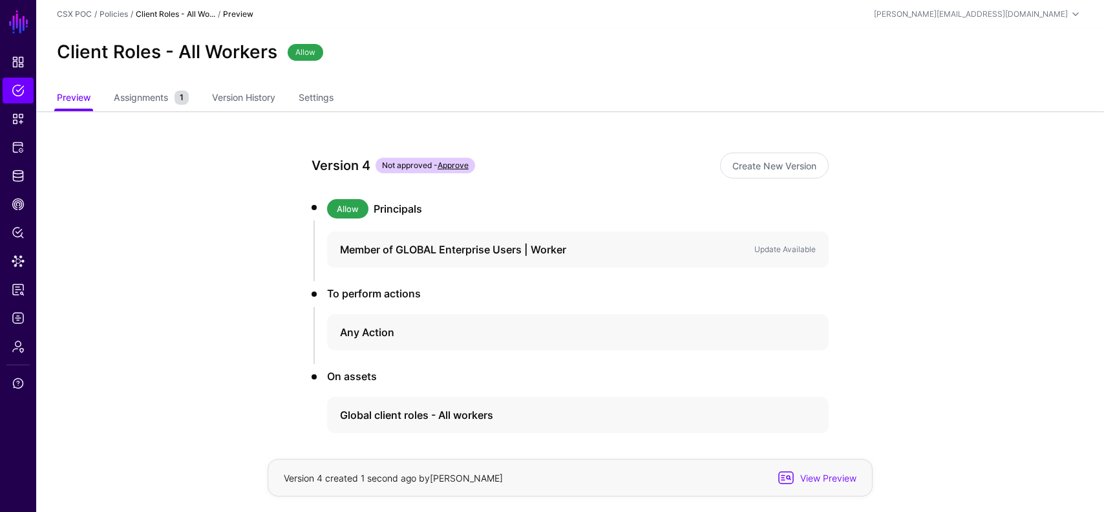
click at [461, 167] on link "Approve" at bounding box center [452, 165] width 31 height 10
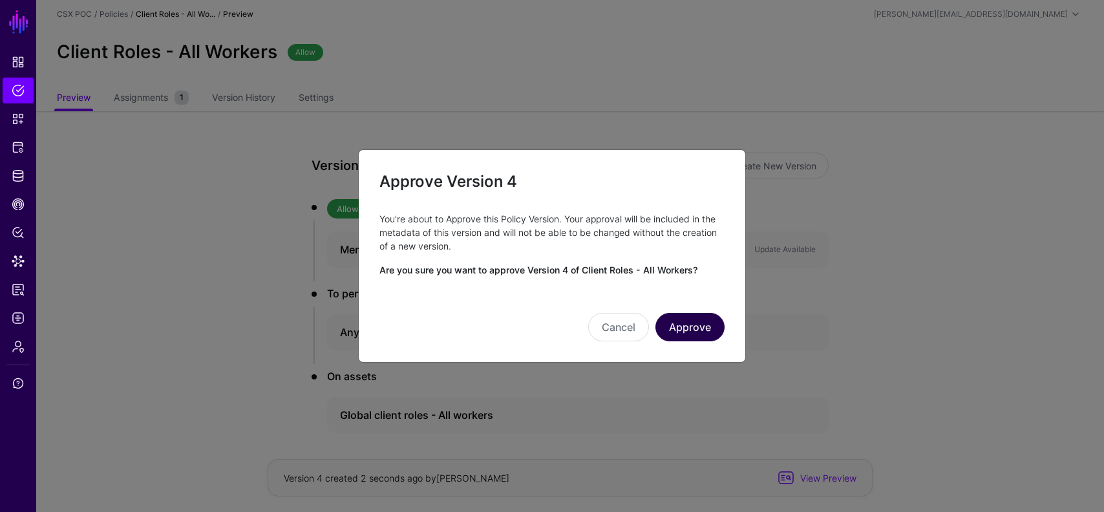
click at [698, 329] on button "Approve" at bounding box center [689, 327] width 69 height 28
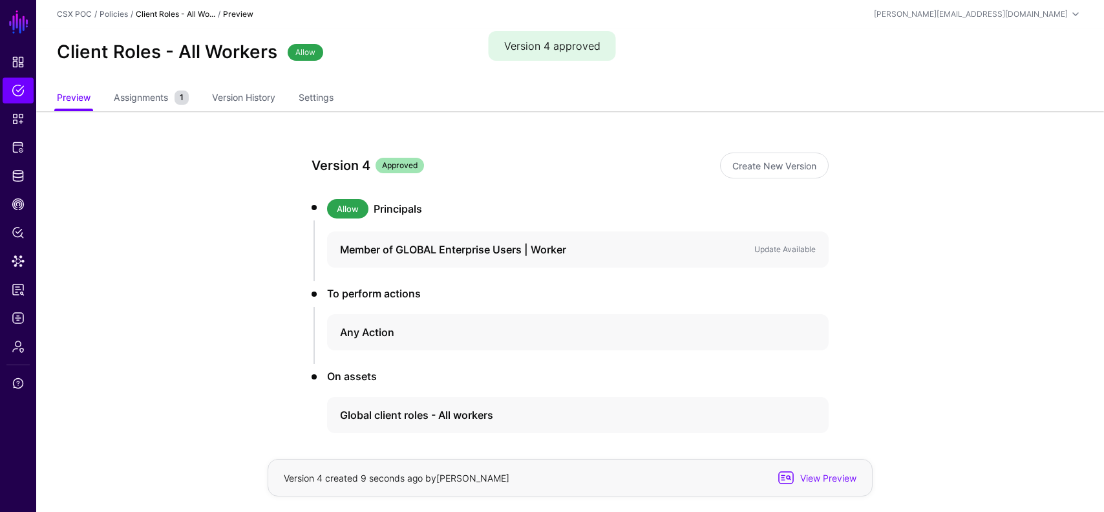
scroll to position [54, 0]
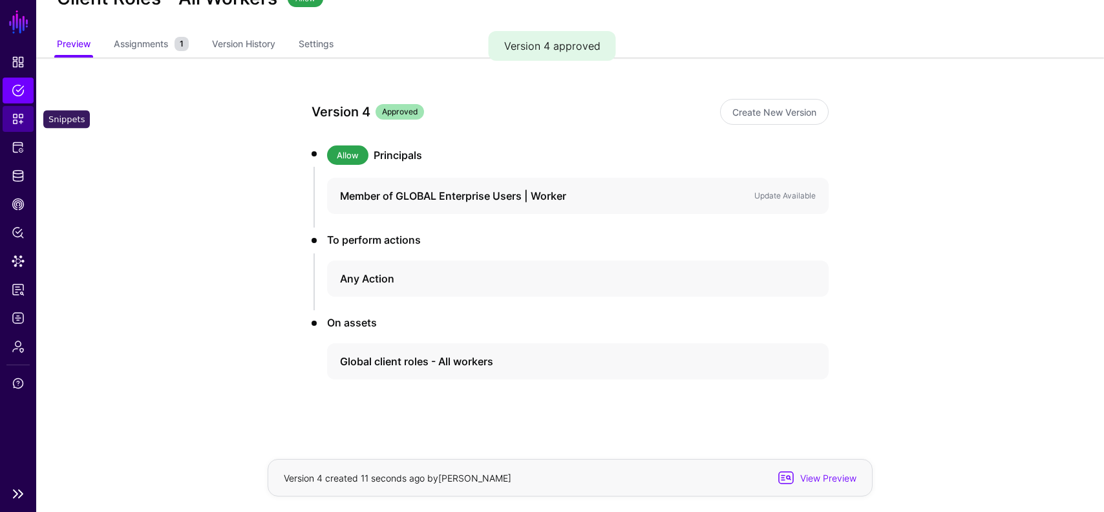
click at [19, 125] on link "Snippets" at bounding box center [18, 119] width 31 height 26
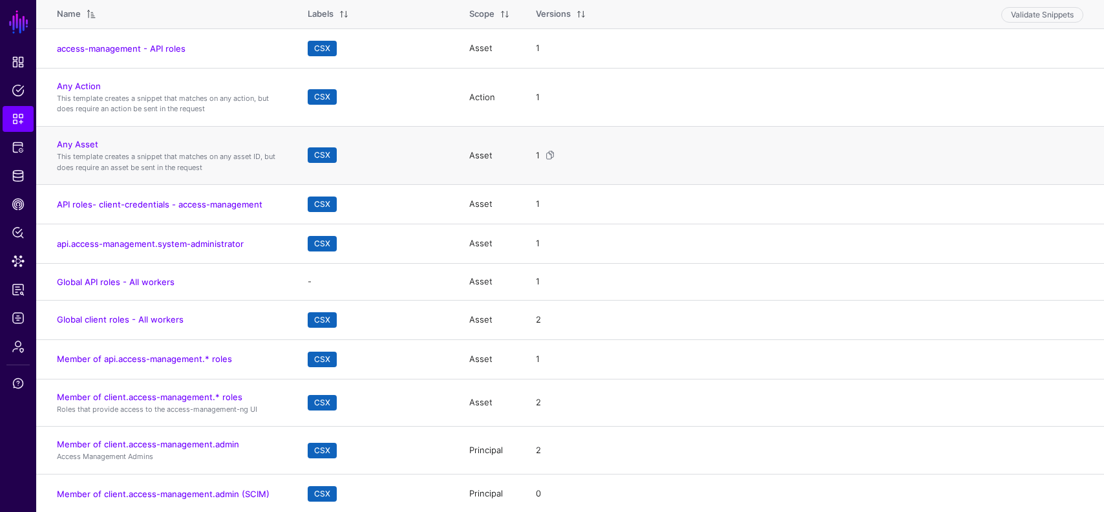
scroll to position [143, 0]
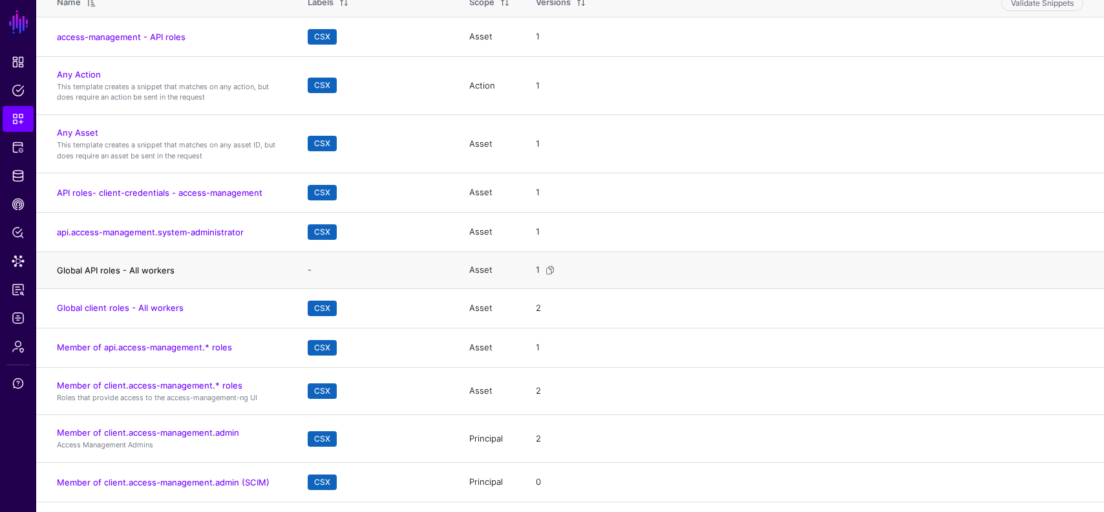
click at [139, 271] on link "Global API roles - All workers" at bounding box center [116, 270] width 118 height 10
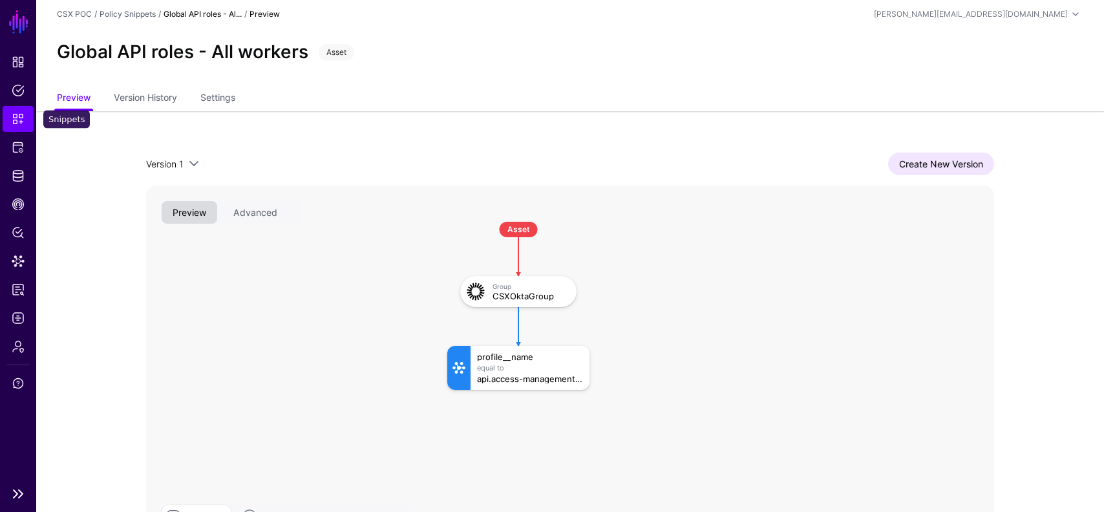
click at [6, 129] on link "Snippets" at bounding box center [18, 119] width 31 height 26
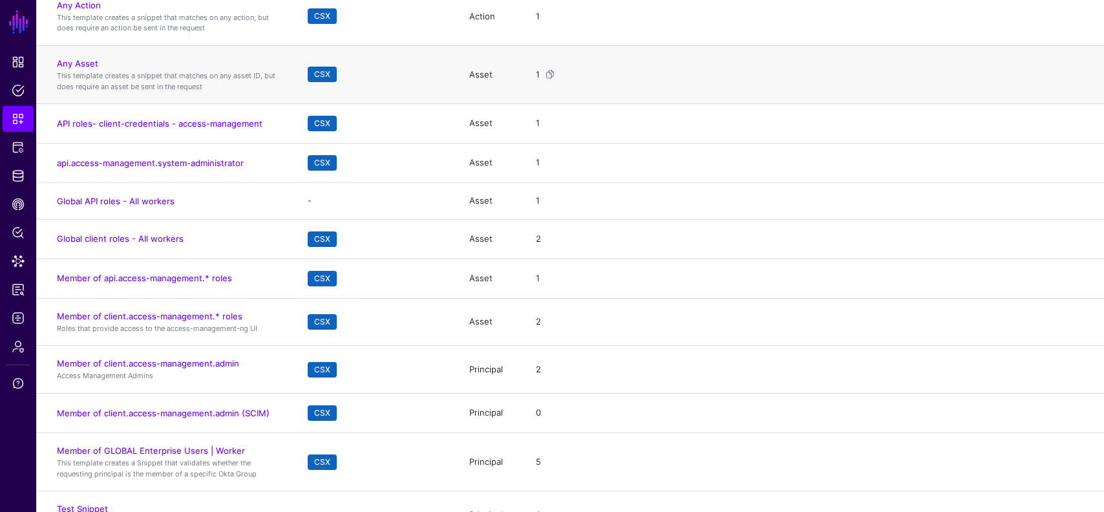
scroll to position [240, 0]
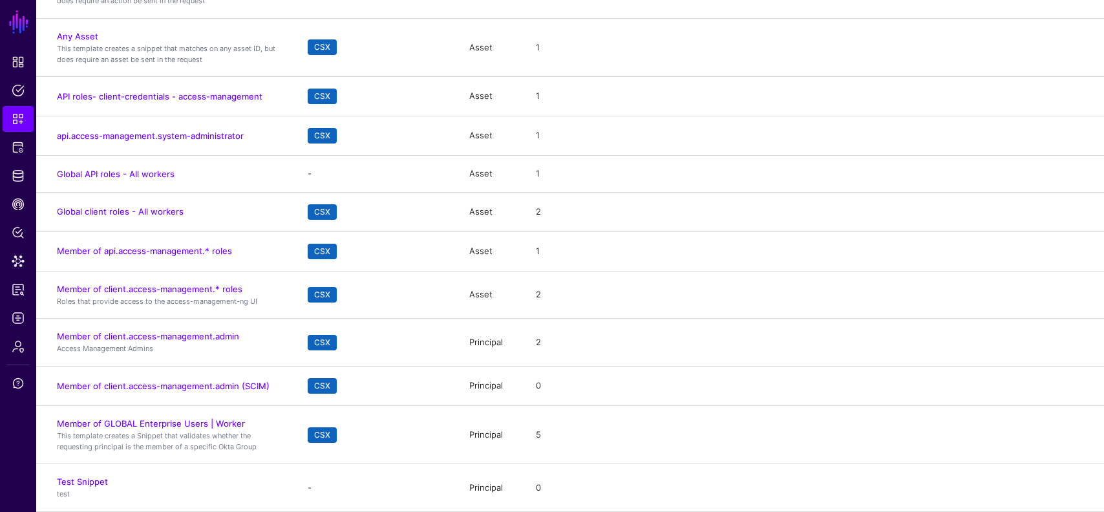
click at [156, 207] on link "Global client roles - All workers" at bounding box center [120, 211] width 127 height 10
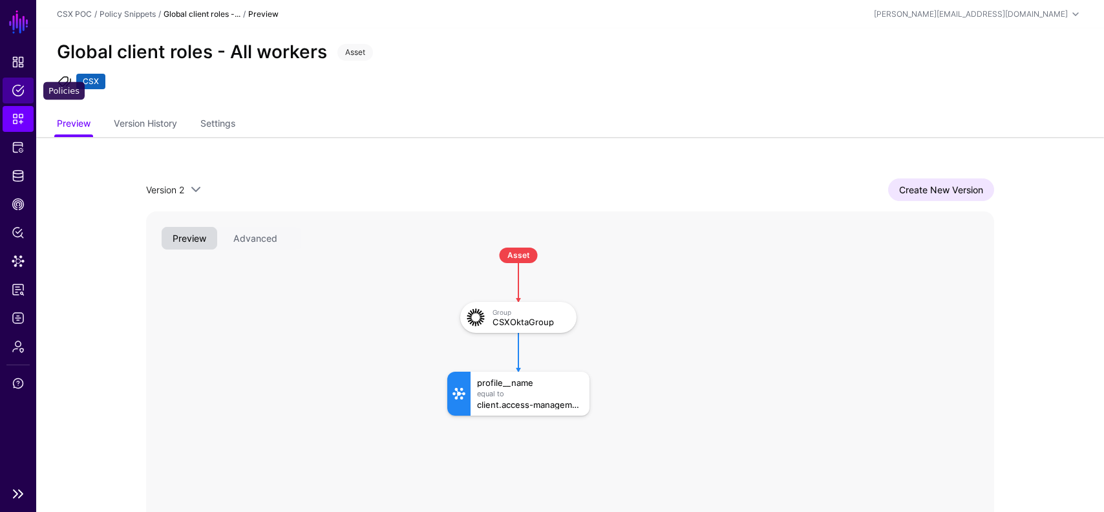
click at [23, 90] on span "Policies" at bounding box center [18, 90] width 13 height 13
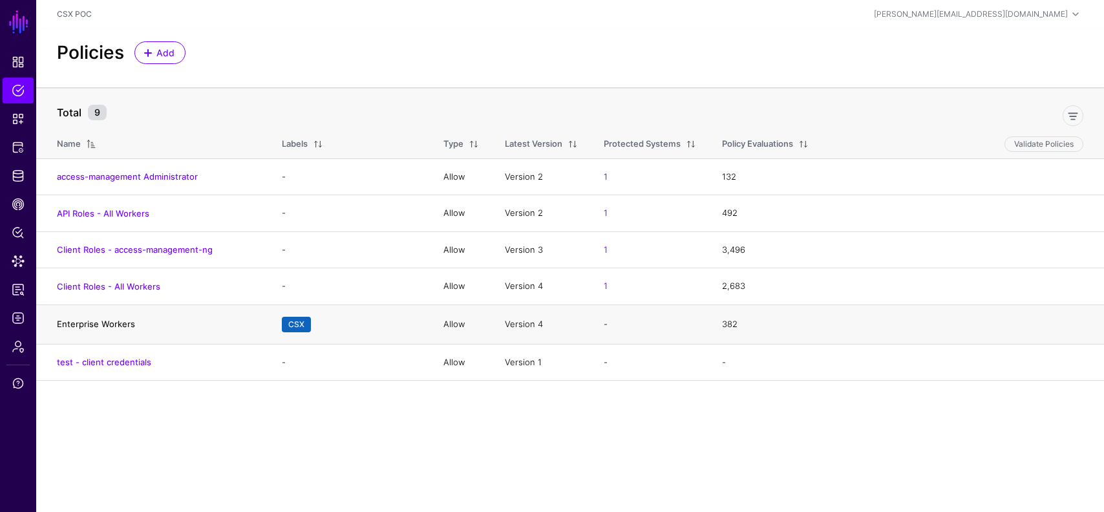
click at [117, 328] on link "Enterprise Workers" at bounding box center [96, 324] width 78 height 10
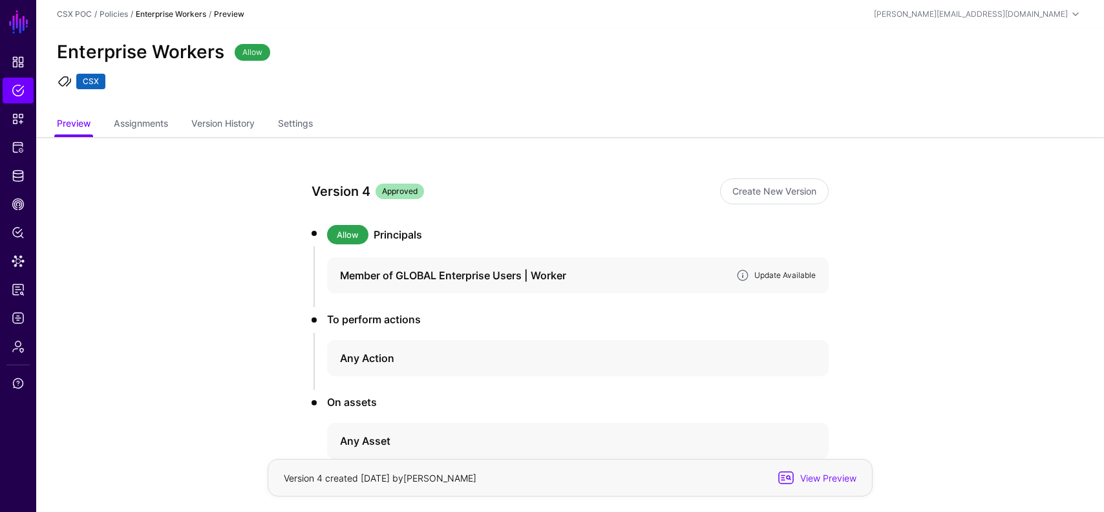
click at [788, 273] on link "Update Available" at bounding box center [784, 275] width 61 height 10
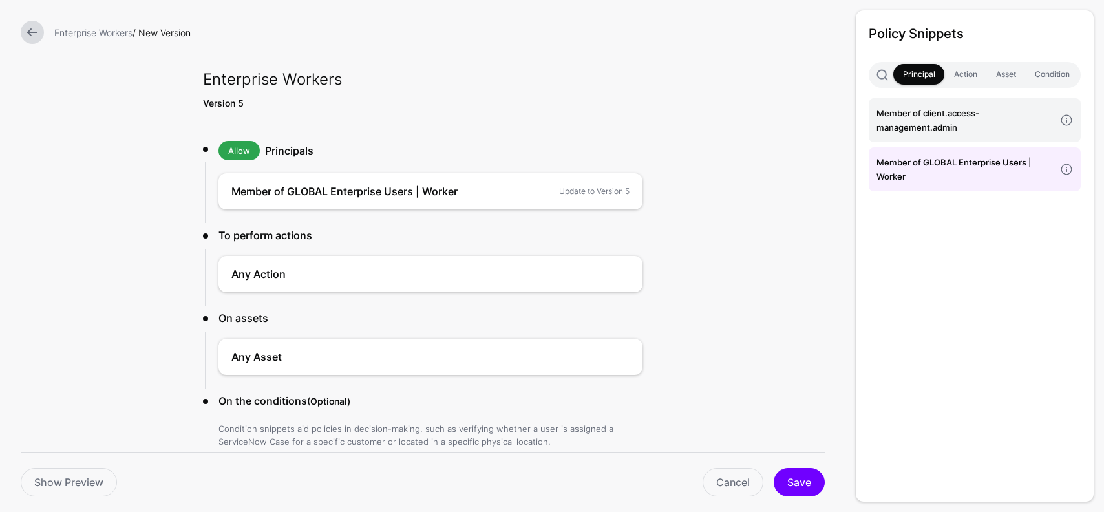
scroll to position [78, 0]
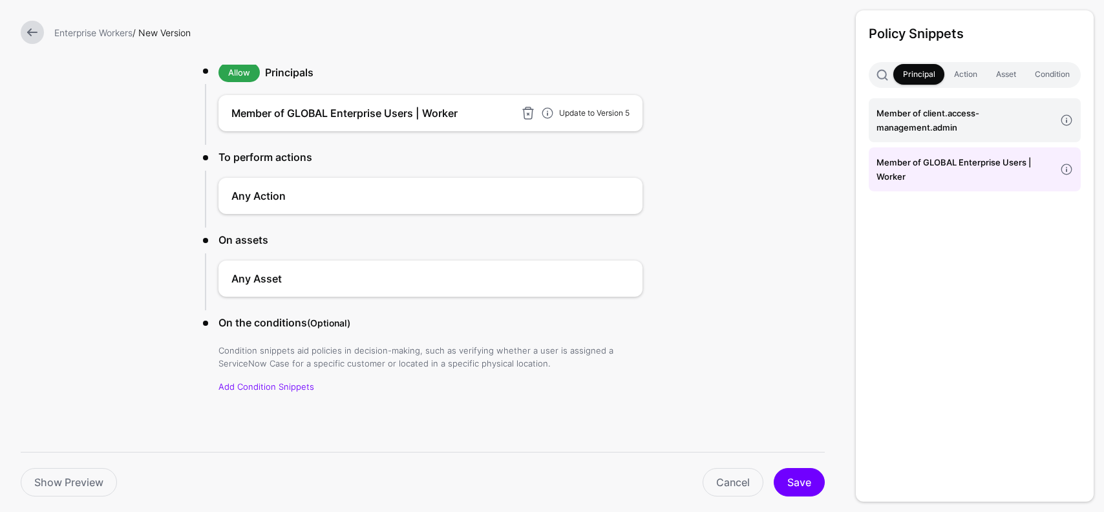
click at [587, 112] on link "Update to Version 5" at bounding box center [594, 113] width 70 height 10
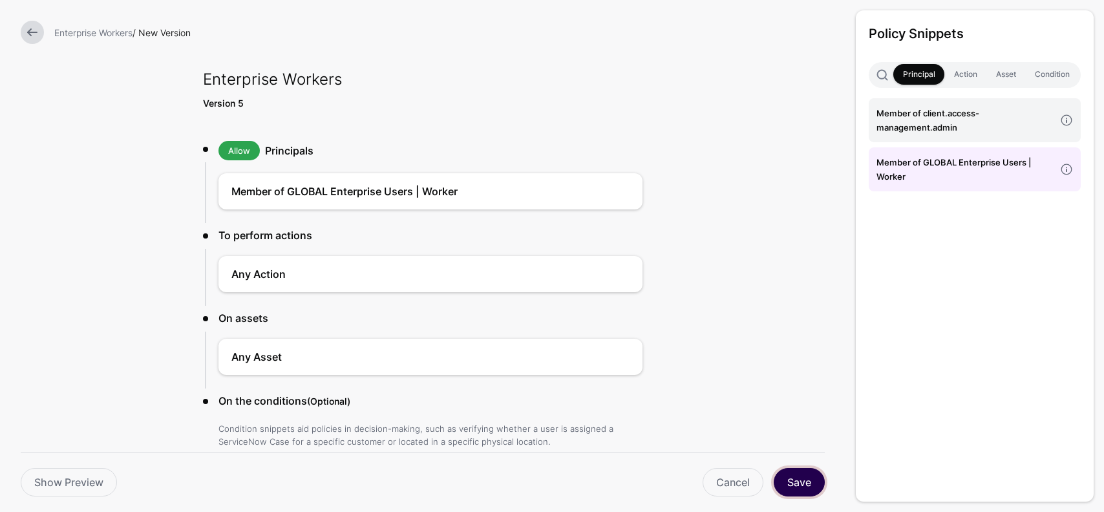
click at [808, 470] on button "Save" at bounding box center [798, 482] width 51 height 28
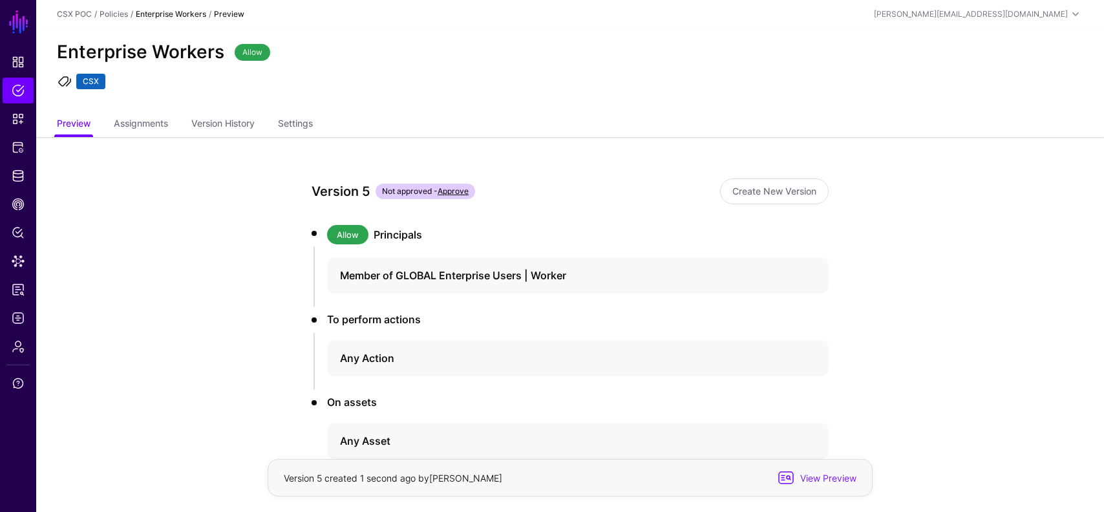
click at [459, 188] on link "Approve" at bounding box center [452, 191] width 31 height 10
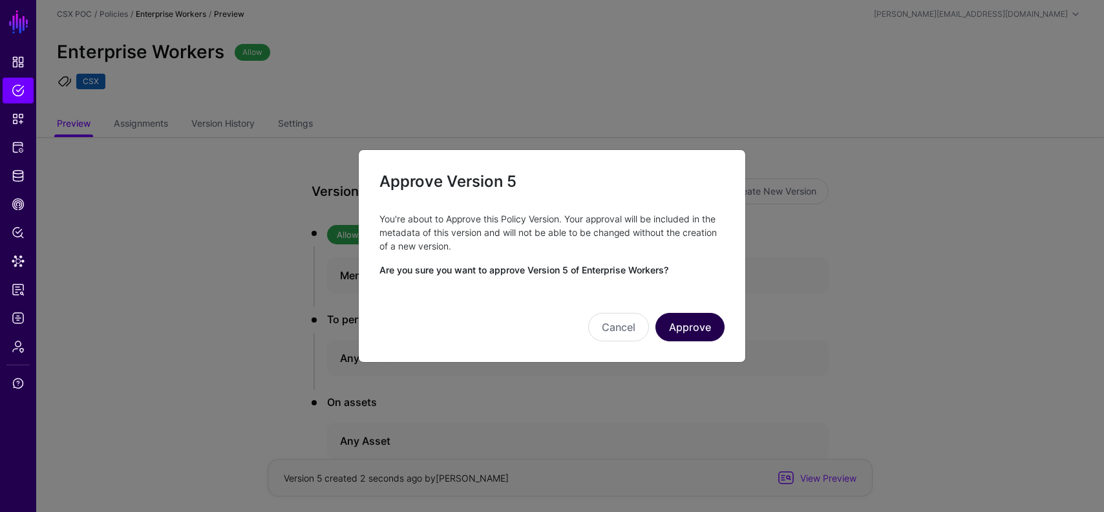
click at [696, 320] on button "Approve" at bounding box center [689, 327] width 69 height 28
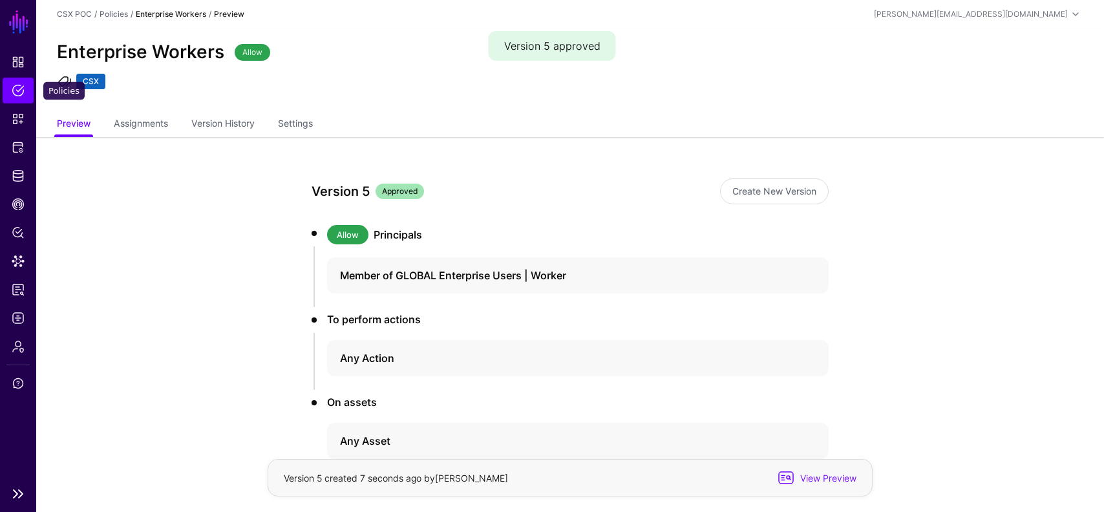
click at [16, 89] on span "Policies" at bounding box center [18, 90] width 13 height 13
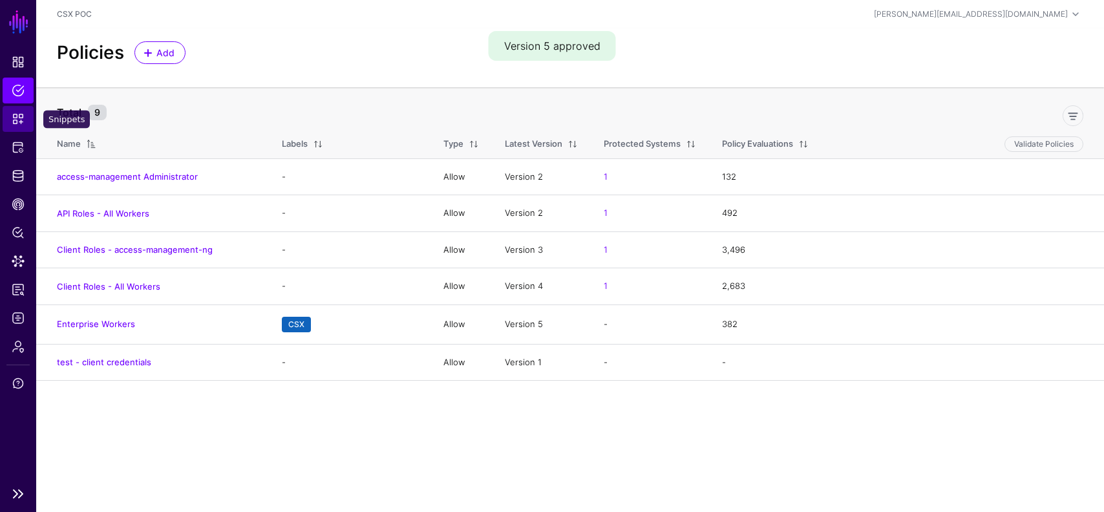
click at [21, 117] on span "Snippets" at bounding box center [18, 118] width 13 height 13
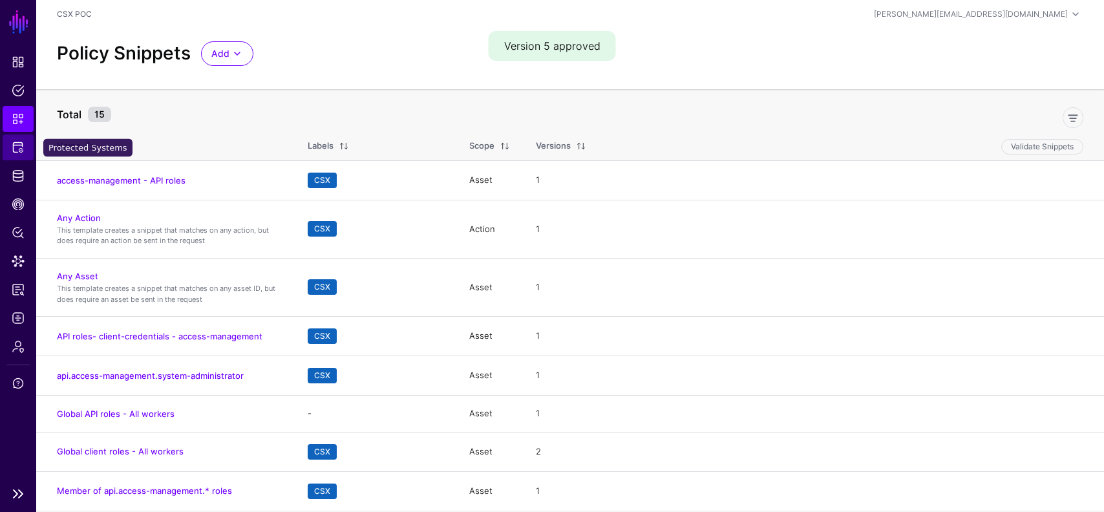
click at [18, 142] on span "Protected Systems" at bounding box center [18, 147] width 13 height 13
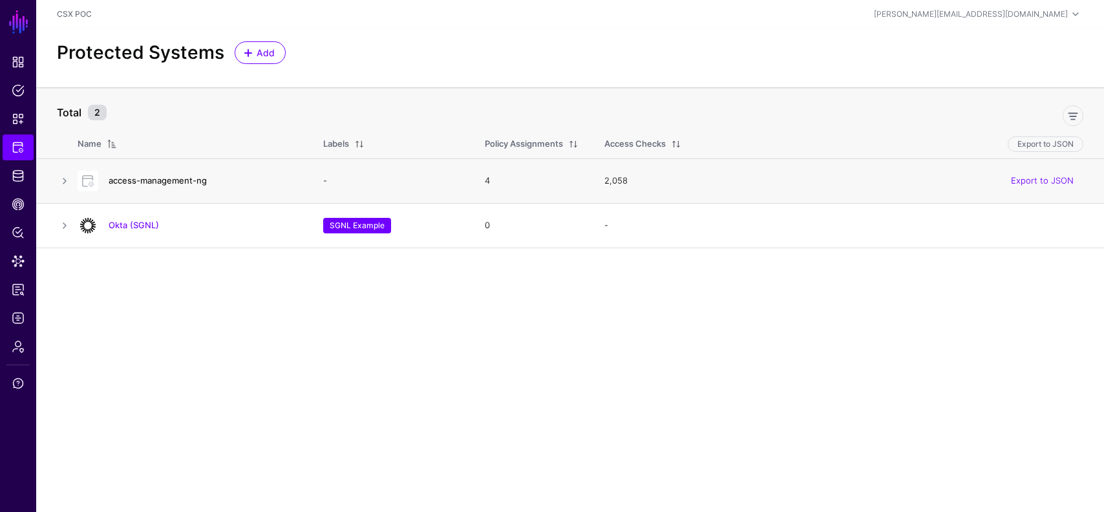
click at [184, 177] on link "access-management-ng" at bounding box center [158, 180] width 98 height 10
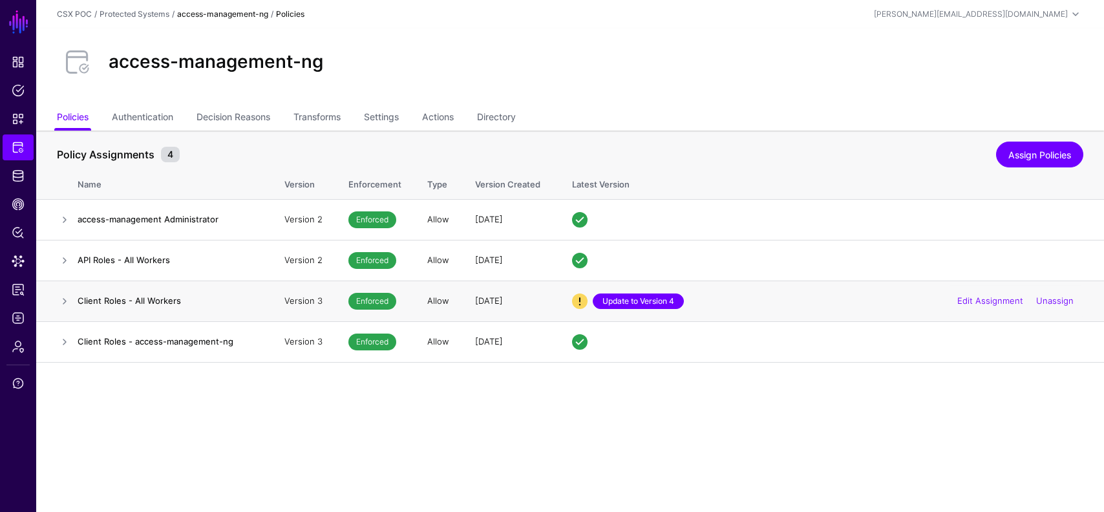
click at [654, 304] on link "Update to Version 4" at bounding box center [638, 301] width 91 height 16
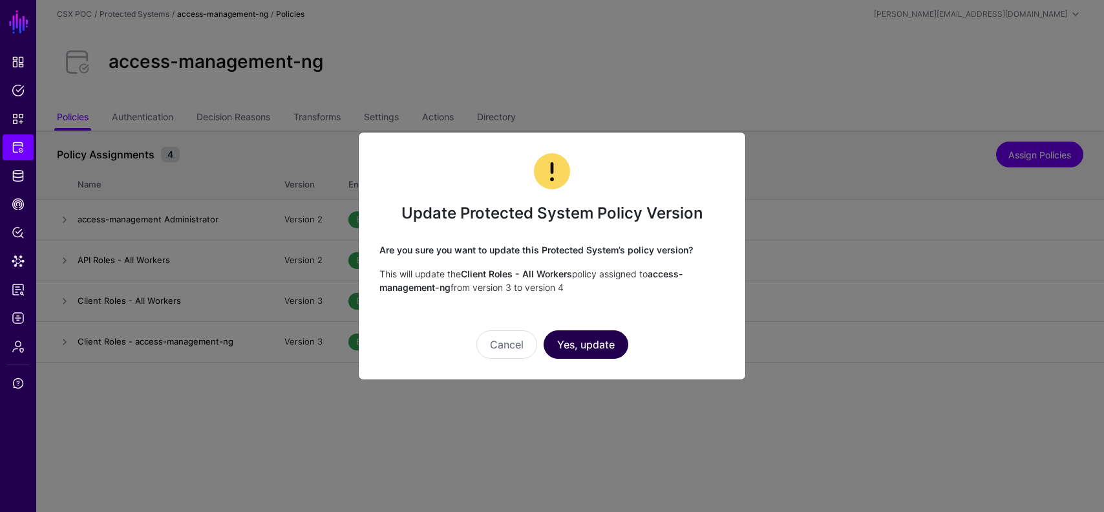
click at [613, 339] on button "Yes, update" at bounding box center [585, 344] width 85 height 28
